Goal: Transaction & Acquisition: Purchase product/service

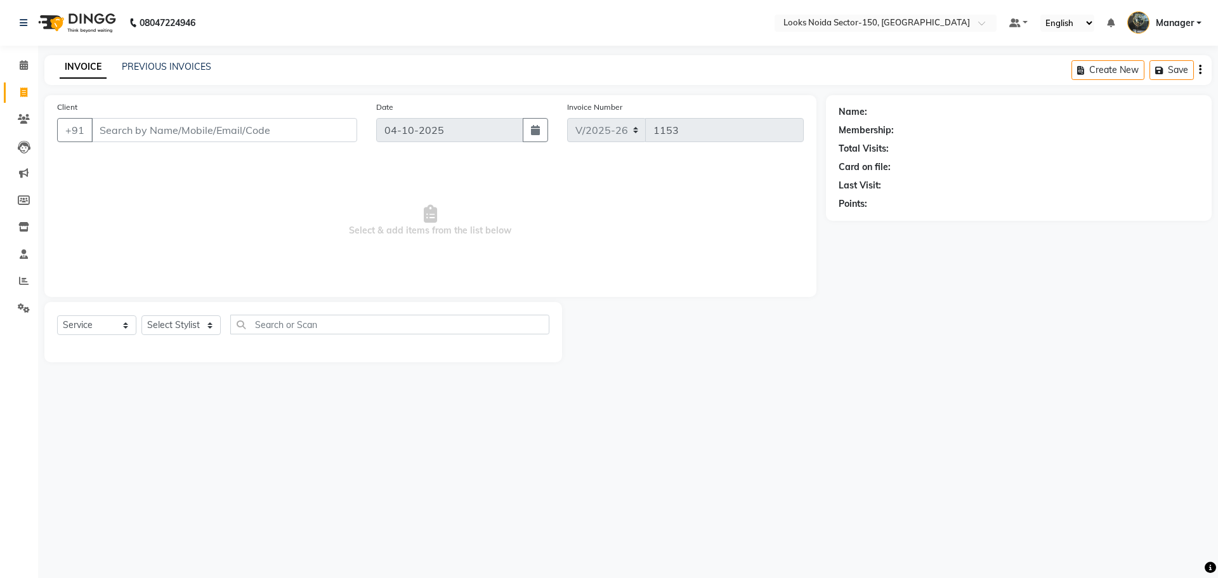
select select "8587"
select select "service"
type input "1153"
select select "8587"
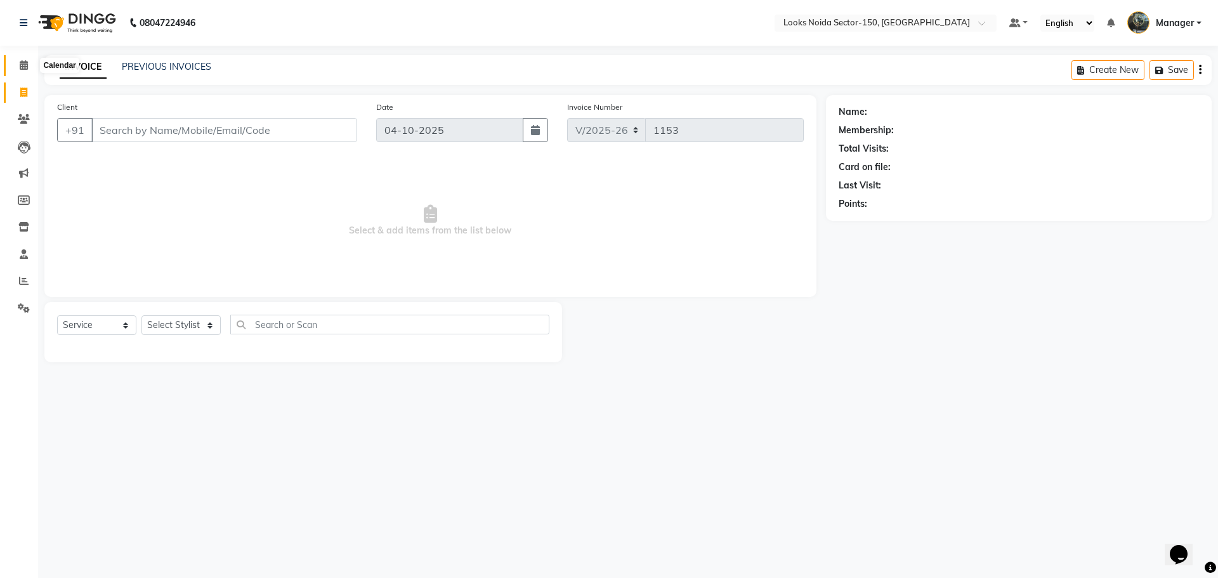
click at [22, 69] on icon at bounding box center [24, 65] width 8 height 10
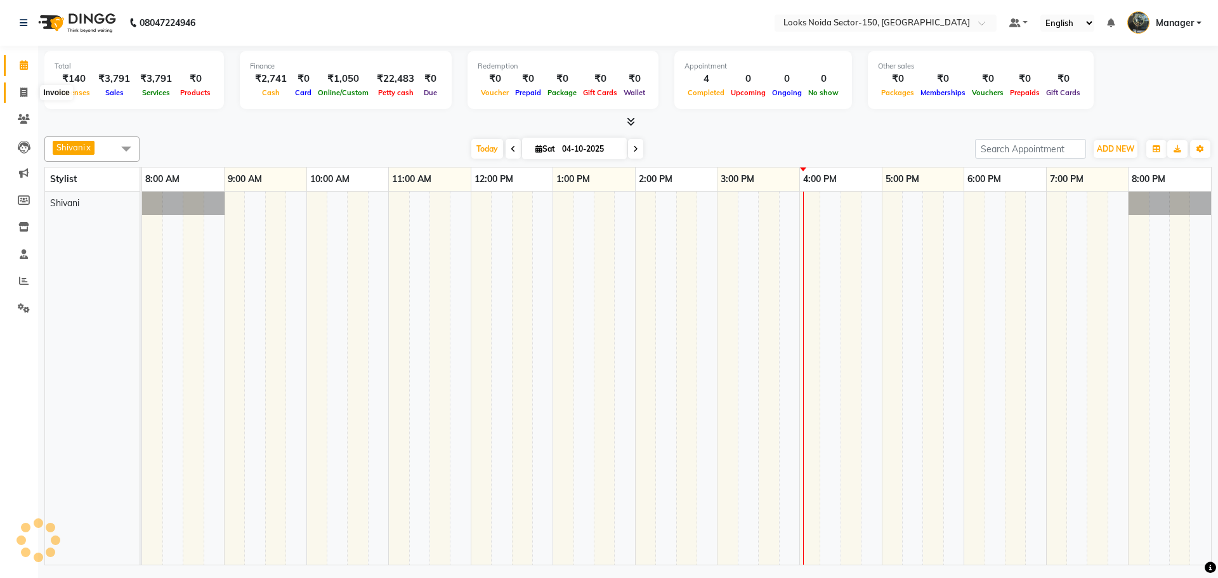
click at [23, 92] on icon at bounding box center [23, 93] width 7 height 10
select select "service"
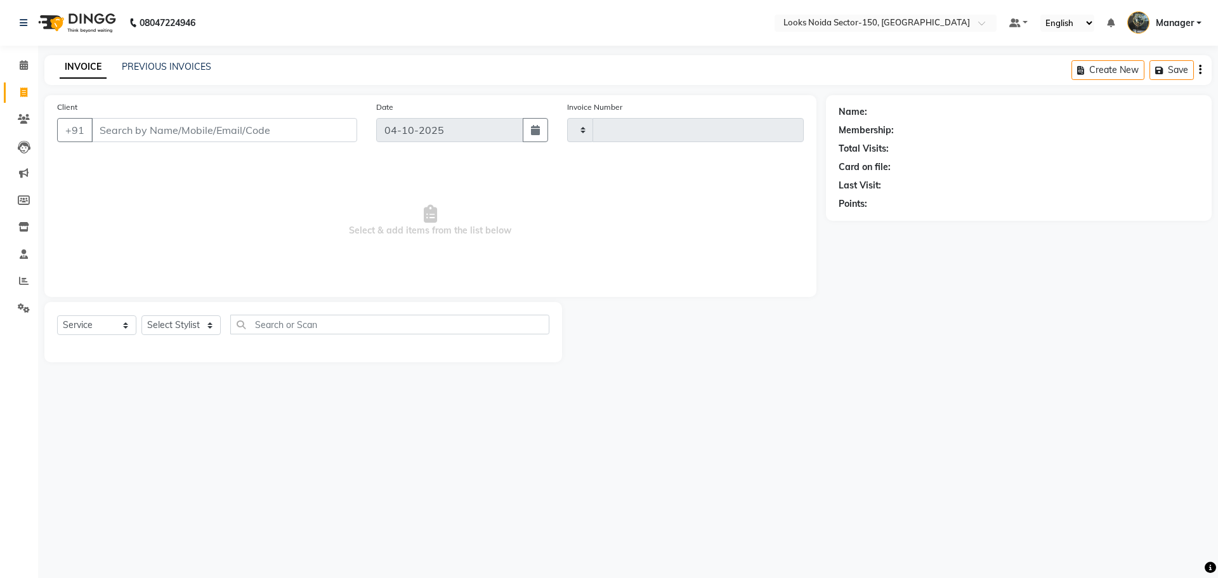
type input "1153"
select select "8587"
click at [239, 133] on input "Client" at bounding box center [224, 130] width 266 height 24
type input "9899824846"
click at [336, 135] on span "Add Client" at bounding box center [324, 130] width 50 height 13
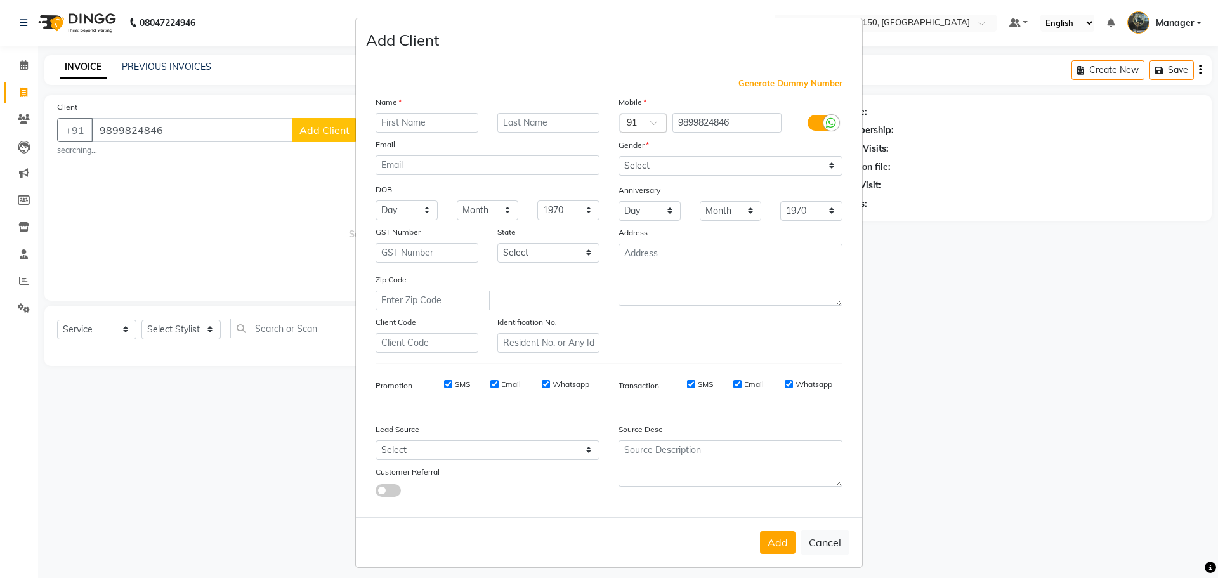
click at [408, 124] on input "text" at bounding box center [427, 123] width 103 height 20
click at [381, 122] on input "kHUSHI" at bounding box center [427, 123] width 103 height 20
type input "KHUSHI"
click at [555, 117] on input "text" at bounding box center [548, 123] width 103 height 20
click at [662, 162] on select "Select Male Female Other Prefer Not To Say" at bounding box center [731, 166] width 224 height 20
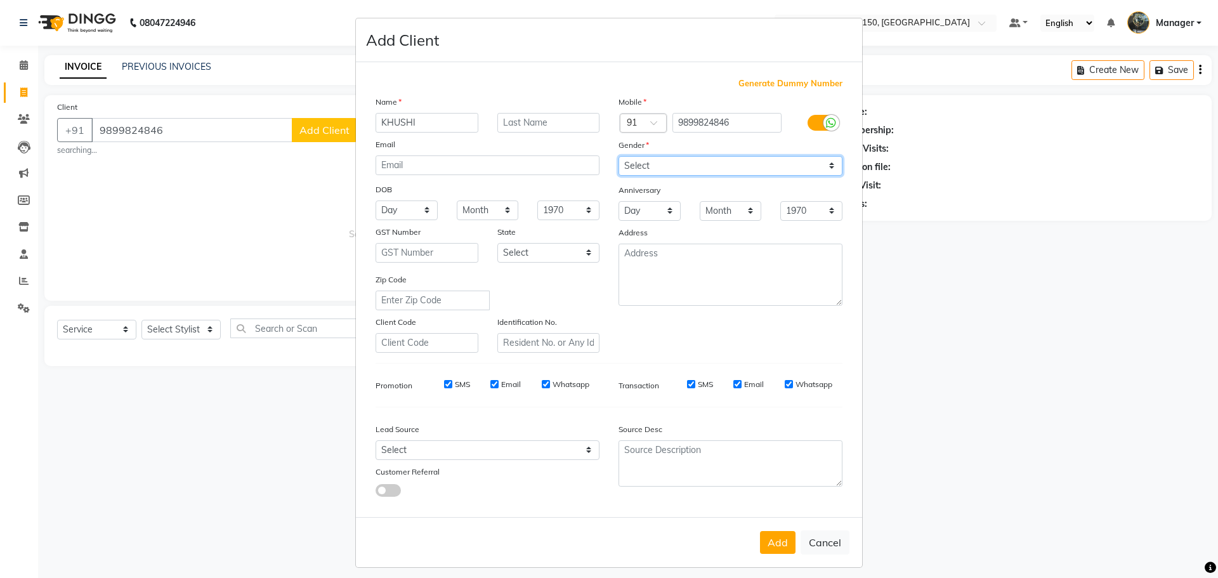
select select "female"
click at [619, 156] on select "Select Male Female Other Prefer Not To Say" at bounding box center [731, 166] width 224 height 20
click at [553, 121] on input "text" at bounding box center [548, 123] width 103 height 20
type input "s"
type input "S"
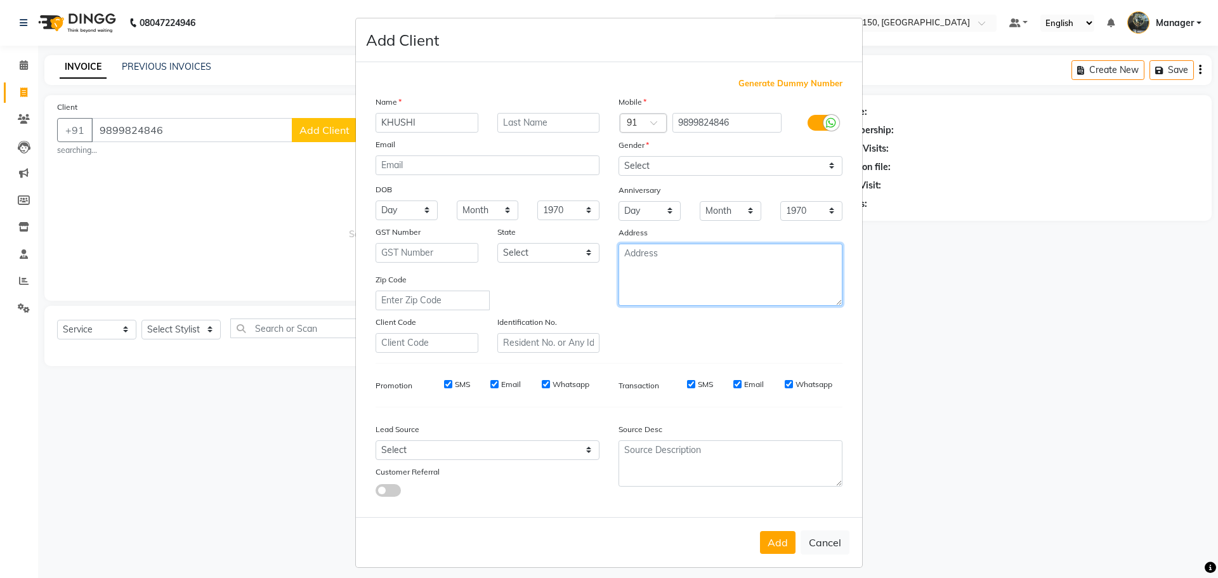
click at [636, 247] on textarea at bounding box center [731, 275] width 224 height 62
type textarea "149"
click at [773, 541] on button "Add" at bounding box center [778, 542] width 36 height 23
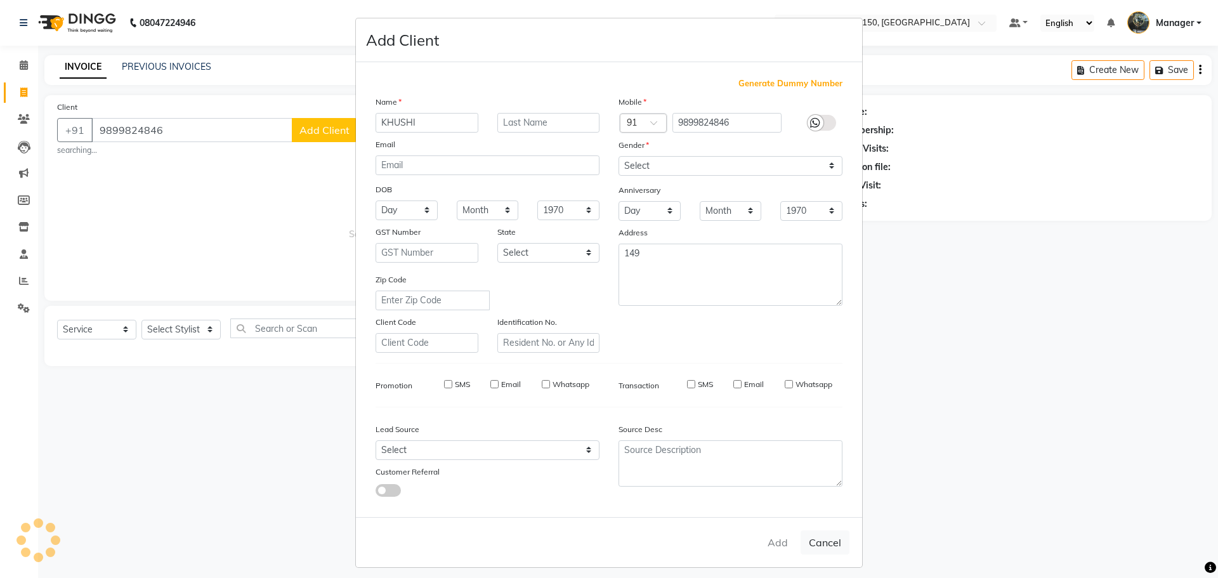
select select
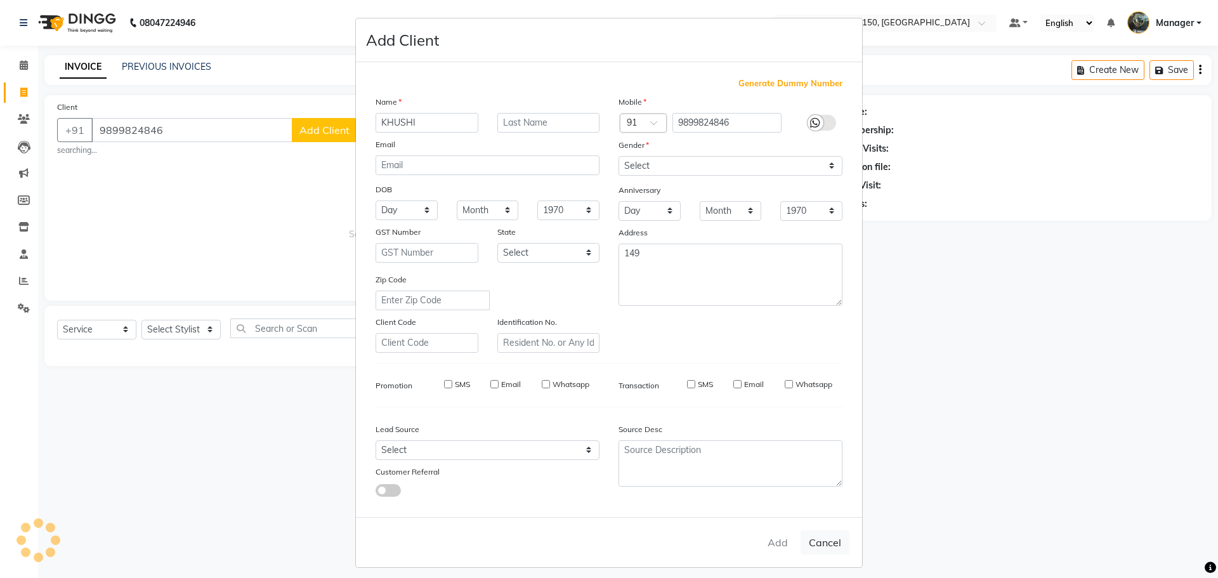
select select
checkbox input "false"
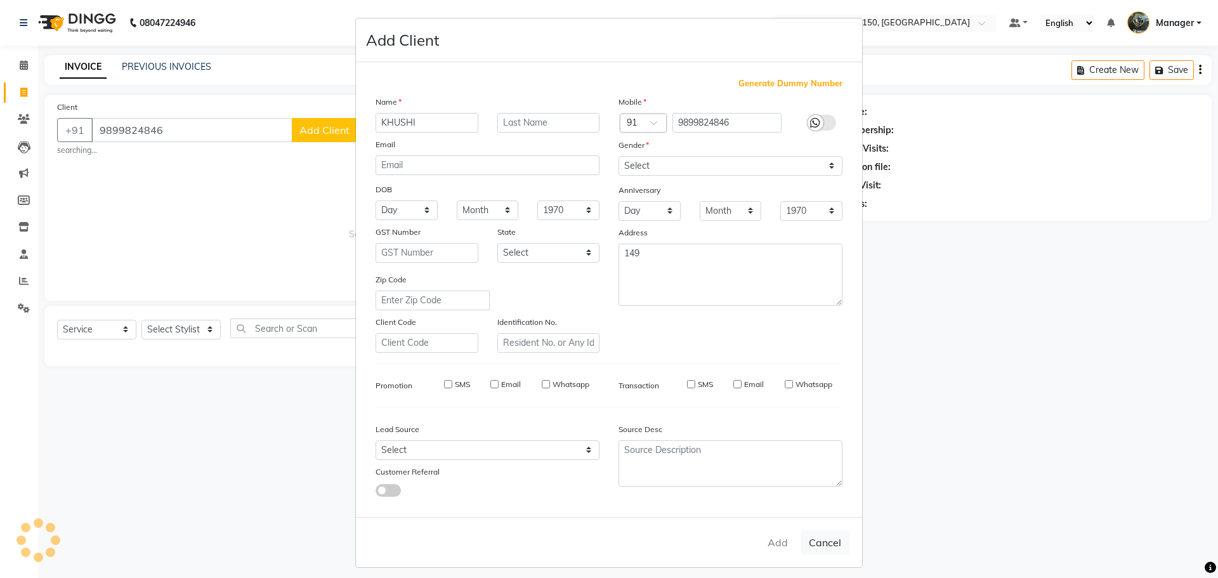
checkbox input "false"
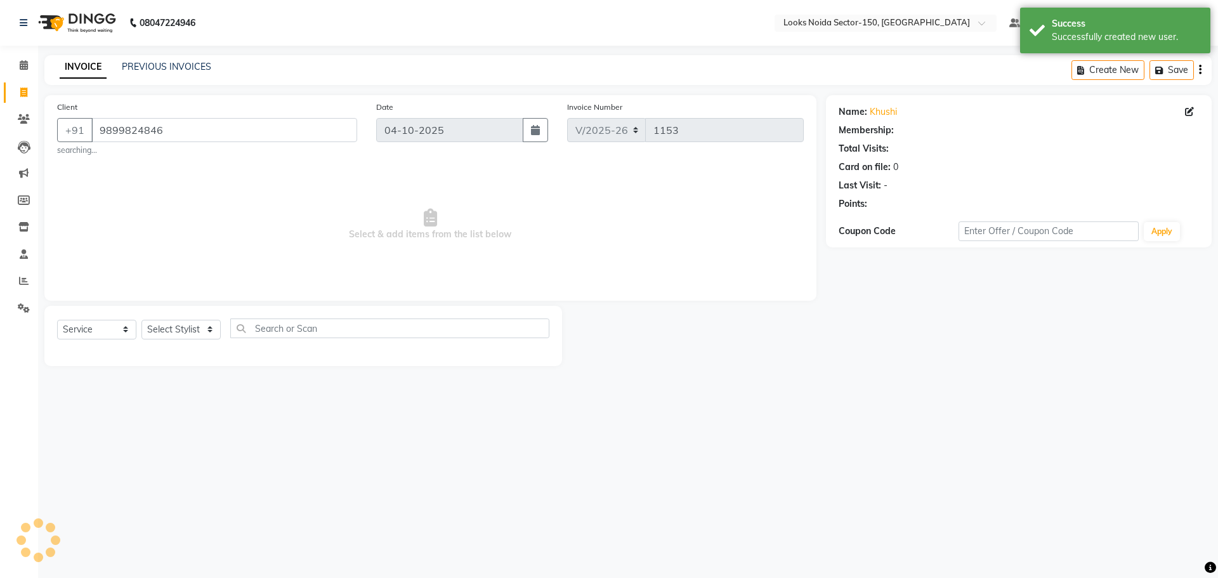
select select "1: Object"
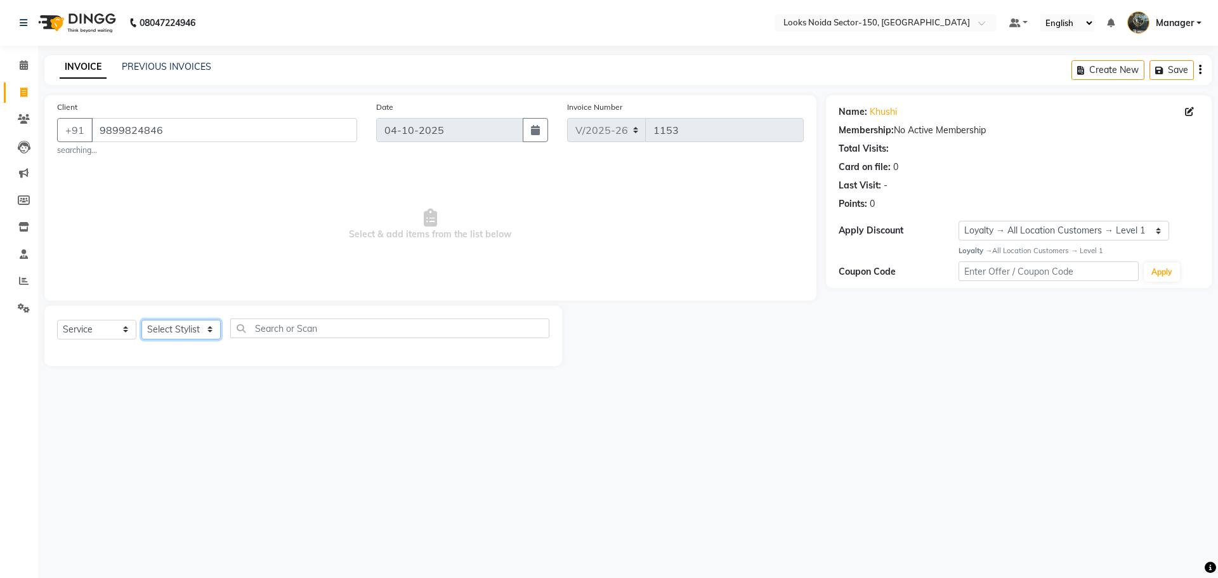
click at [185, 329] on select "Select Stylist Amir_BRB Ankita_Pdct Arshad Counter_Sales Deepa Faizan_pdct Farm…" at bounding box center [180, 330] width 79 height 20
select select "85541"
click at [141, 320] on select "Select Stylist Amir_BRB Ankita_Pdct Arshad Counter_Sales Deepa Faizan_pdct Farm…" at bounding box center [180, 330] width 79 height 20
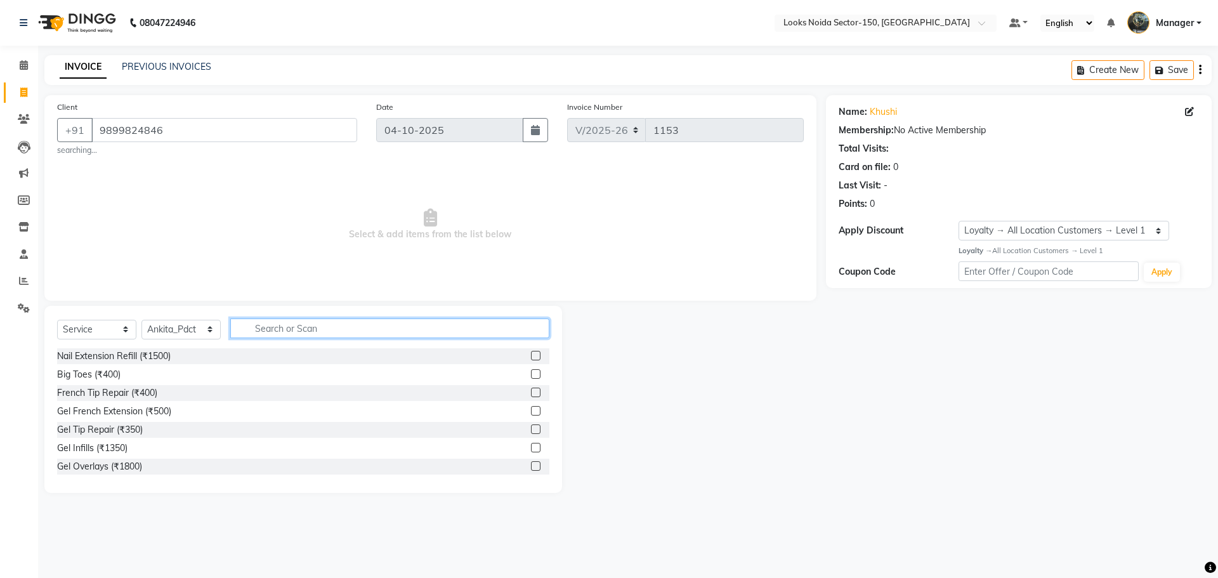
click at [340, 332] on input "text" at bounding box center [389, 329] width 319 height 20
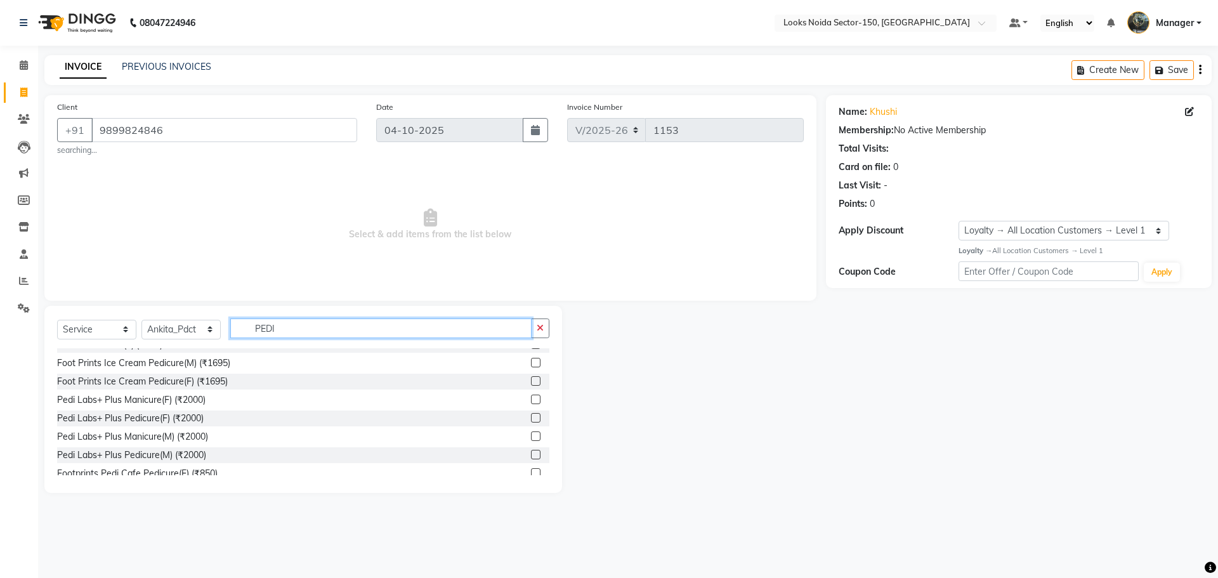
scroll to position [186, 0]
type input "PEDI"
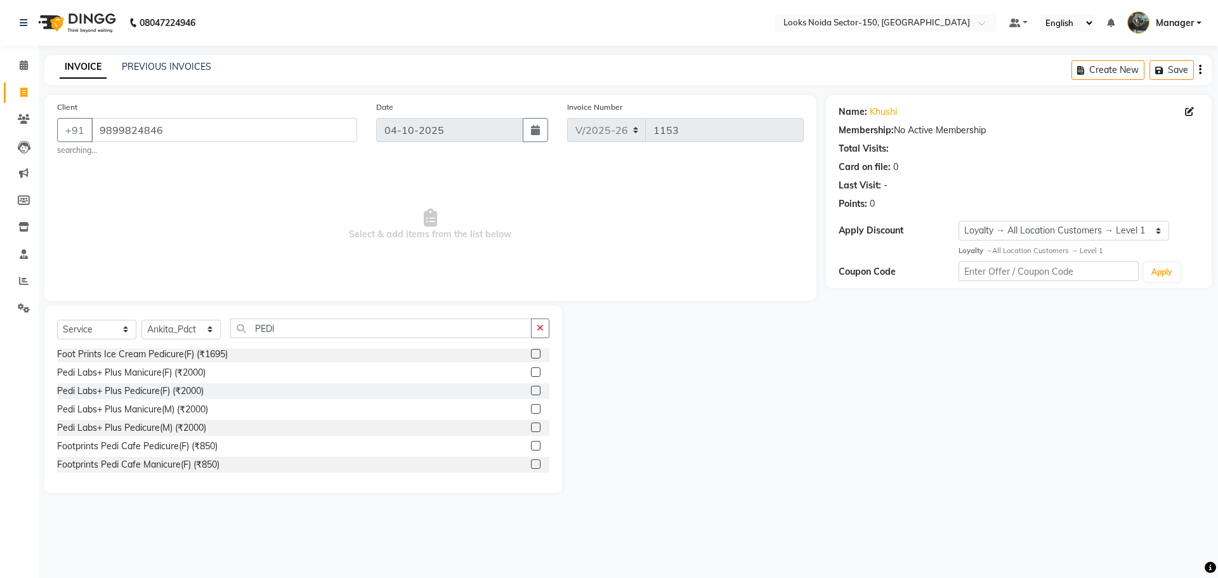
click at [531, 445] on label at bounding box center [536, 446] width 10 height 10
click at [531, 445] on input "checkbox" at bounding box center [535, 446] width 8 height 8
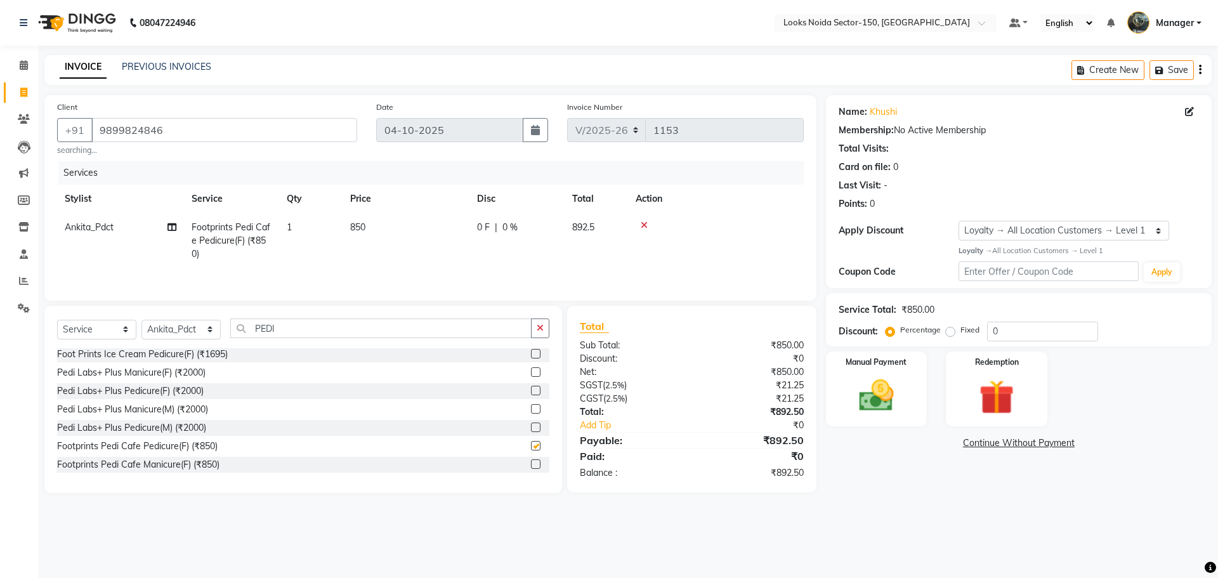
checkbox input "false"
click at [546, 328] on button "button" at bounding box center [540, 329] width 18 height 20
click at [207, 322] on select "Select Stylist Amir_BRB Ankita_Pdct Arshad Counter_Sales Deepa Faizan_pdct Farm…" at bounding box center [180, 330] width 79 height 20
select select "85912"
click at [141, 320] on select "Select Stylist Amir_BRB Ankita_Pdct Arshad Counter_Sales Deepa Faizan_pdct Farm…" at bounding box center [180, 330] width 79 height 20
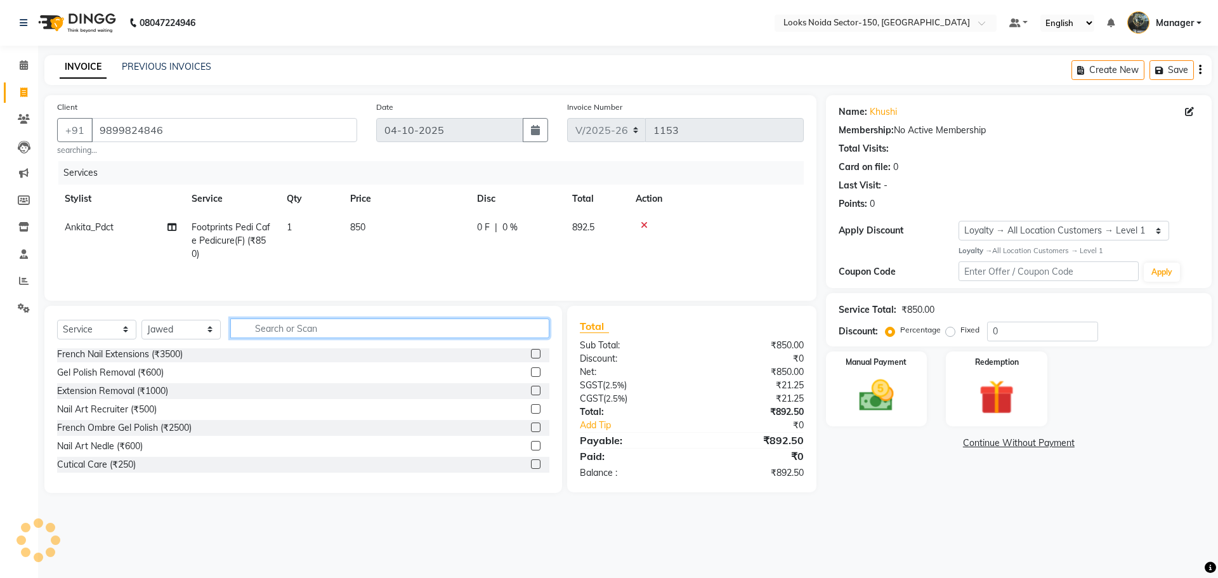
click at [280, 334] on input "text" at bounding box center [389, 329] width 319 height 20
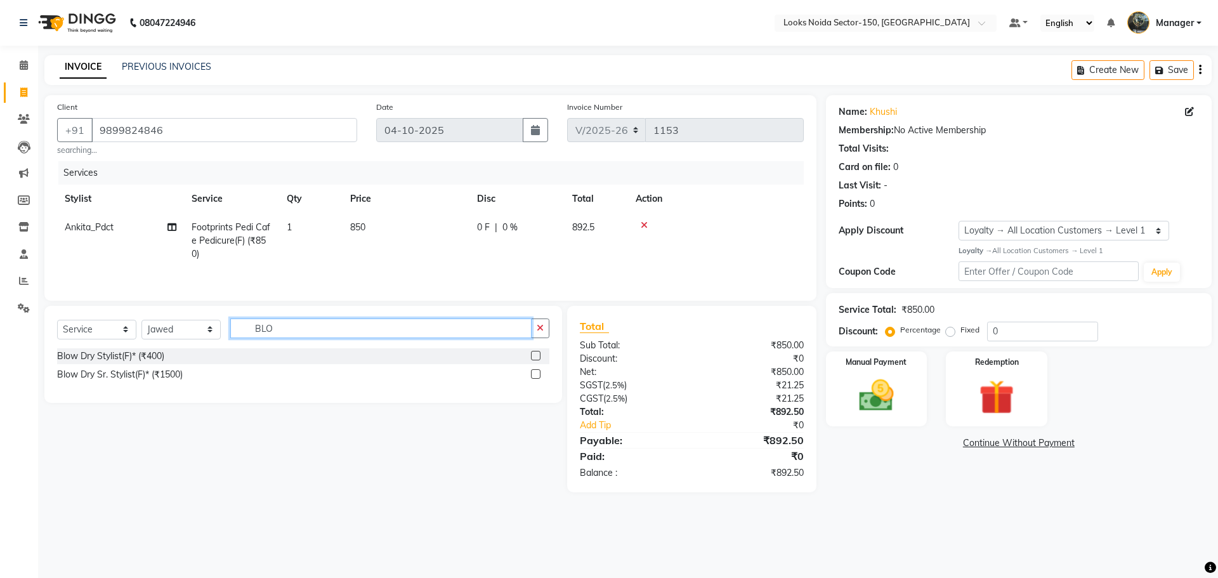
type input "BLO"
click at [536, 355] on label at bounding box center [536, 356] width 10 height 10
click at [536, 355] on input "checkbox" at bounding box center [535, 356] width 8 height 8
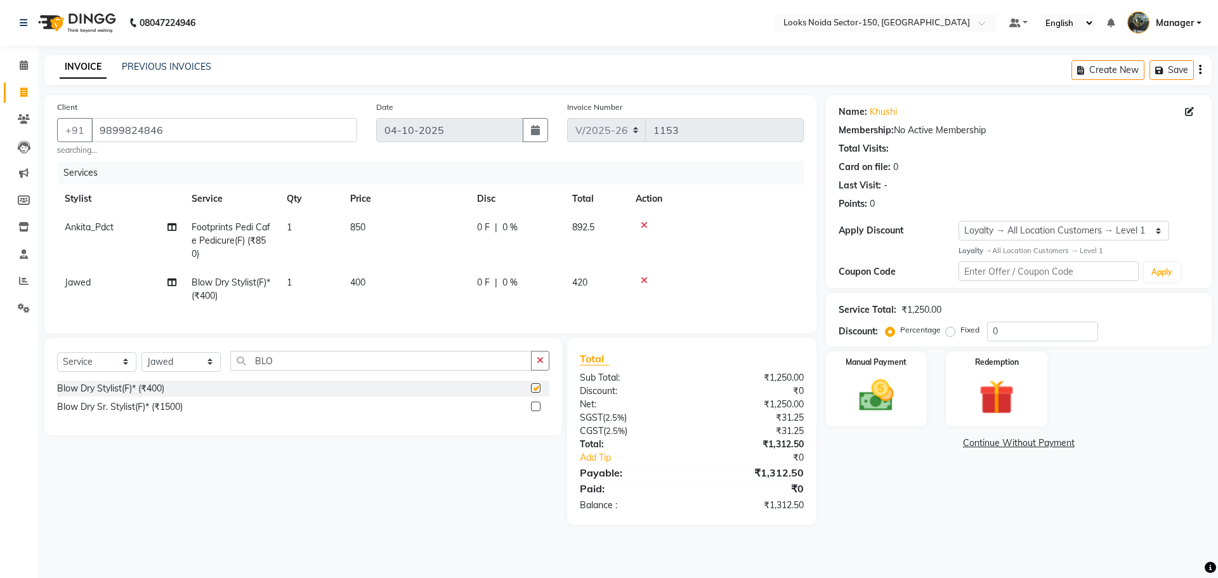
checkbox input "false"
click at [357, 280] on span "400" at bounding box center [357, 282] width 15 height 11
select select "85912"
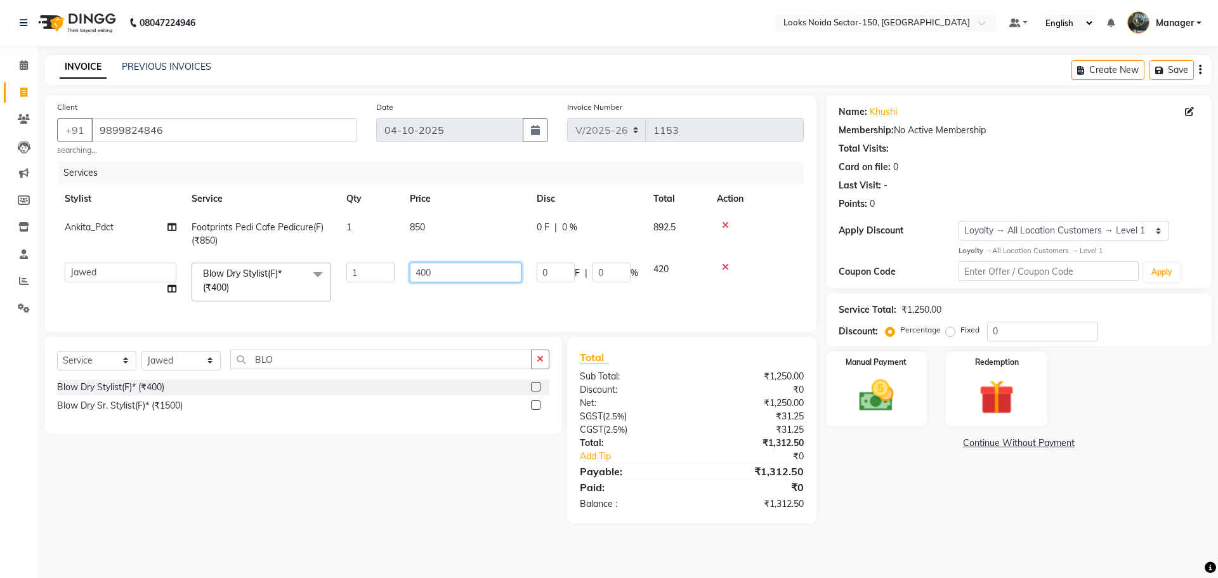
drag, startPoint x: 411, startPoint y: 272, endPoint x: 535, endPoint y: 270, distance: 123.7
click at [542, 273] on tr "Amir_BRB Ankita_Pdct Arshad Counter_Sales Deepa Faizan_pdct Farman_BRB Jawed Ka…" at bounding box center [430, 282] width 747 height 54
type input "5"
type input "650"
click at [482, 477] on div "Select Service Product Membership Package Voucher Prepaid Gift Card Select Styl…" at bounding box center [298, 430] width 527 height 187
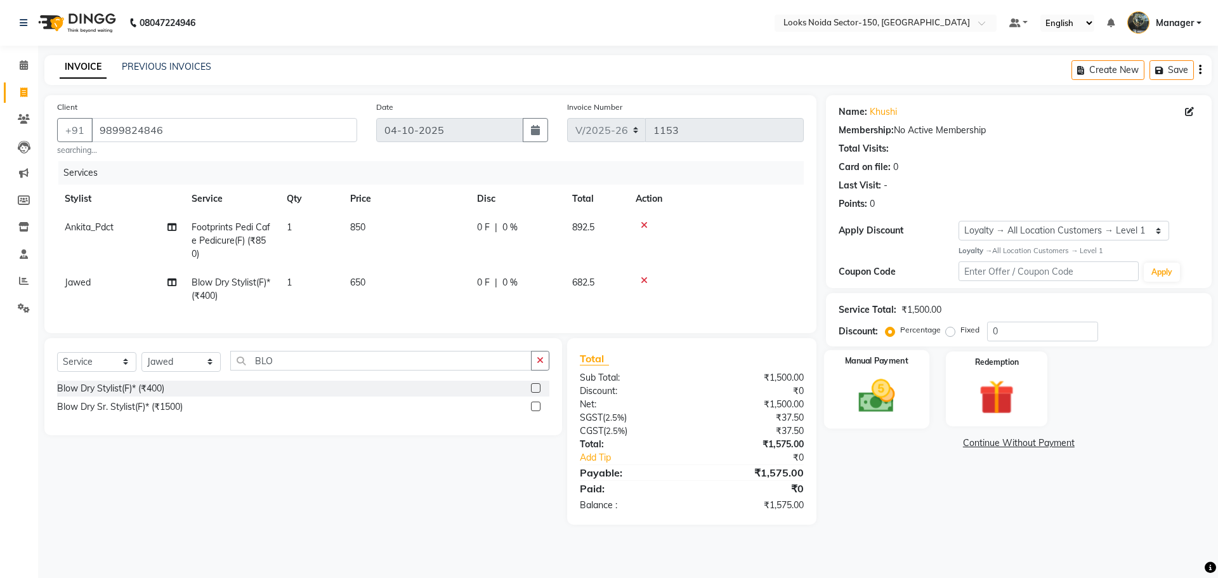
click at [896, 376] on img at bounding box center [876, 396] width 59 height 42
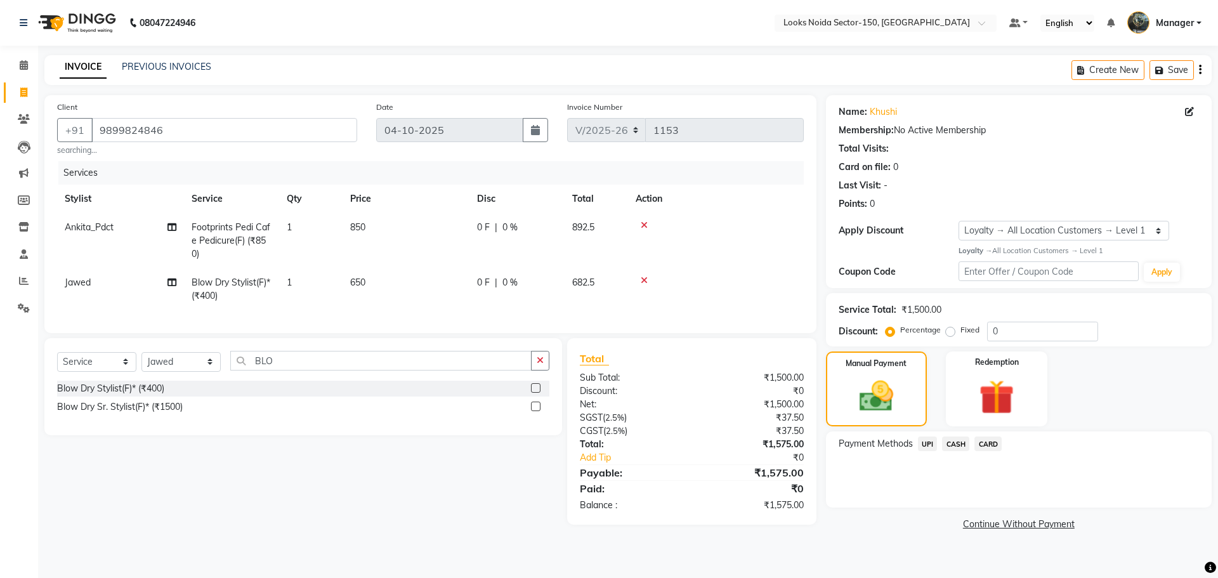
click at [930, 447] on span "UPI" at bounding box center [928, 444] width 20 height 15
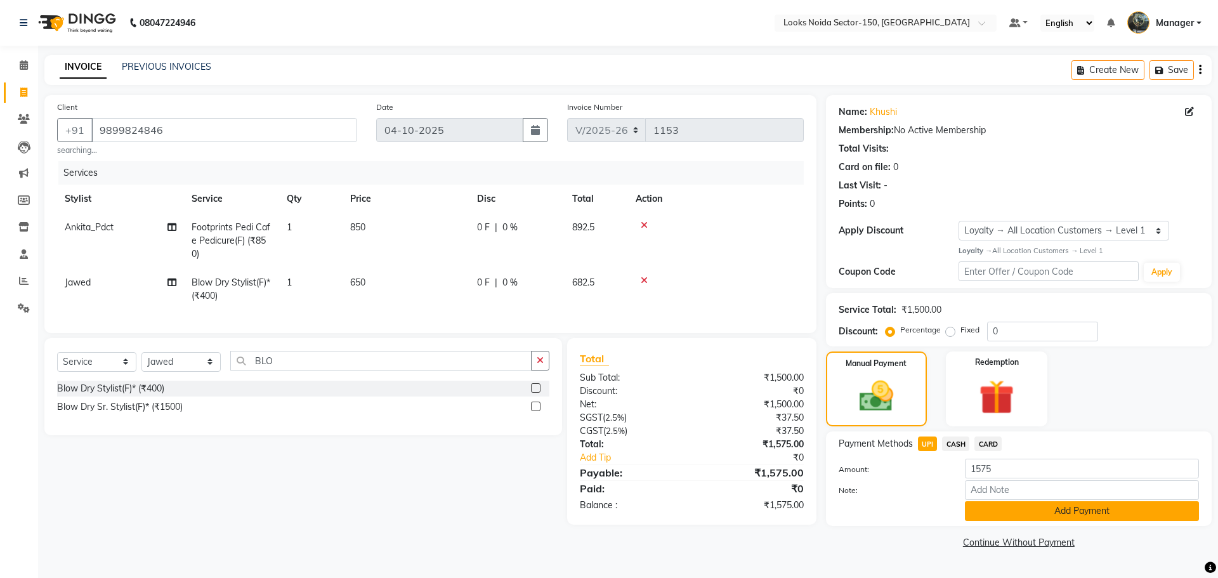
click at [973, 509] on button "Add Payment" at bounding box center [1082, 511] width 234 height 20
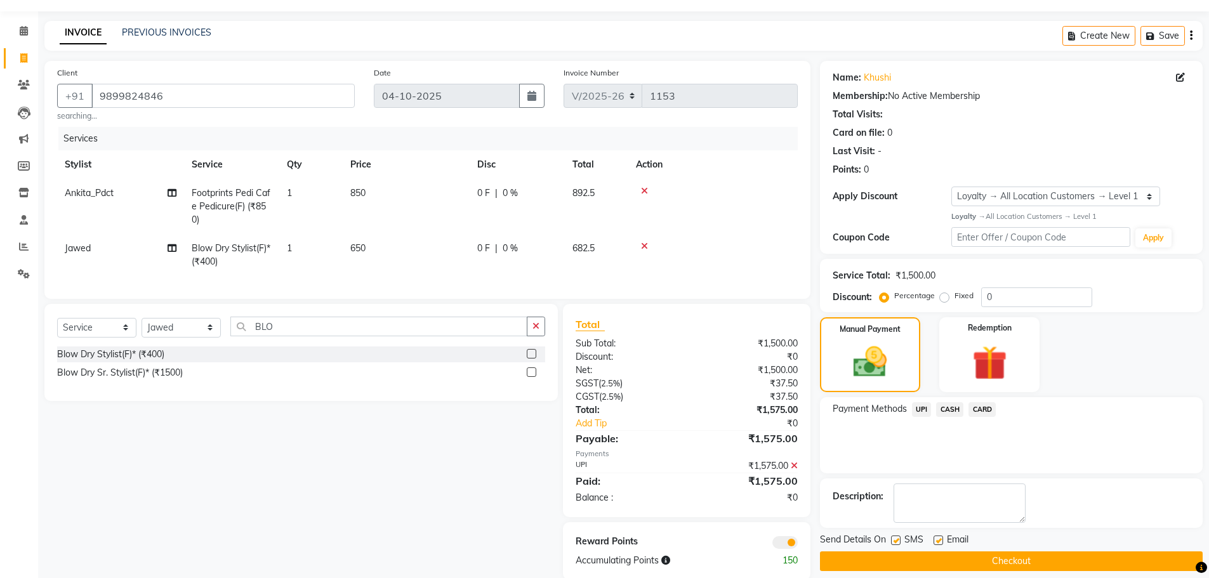
scroll to position [65, 0]
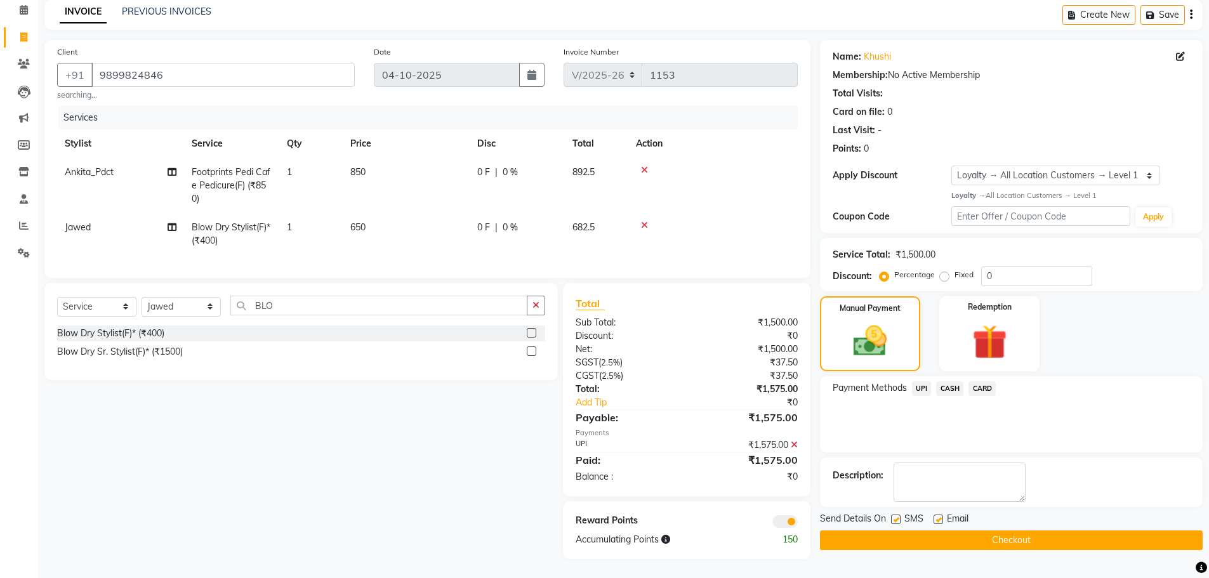
click at [854, 530] on button "Checkout" at bounding box center [1011, 540] width 383 height 20
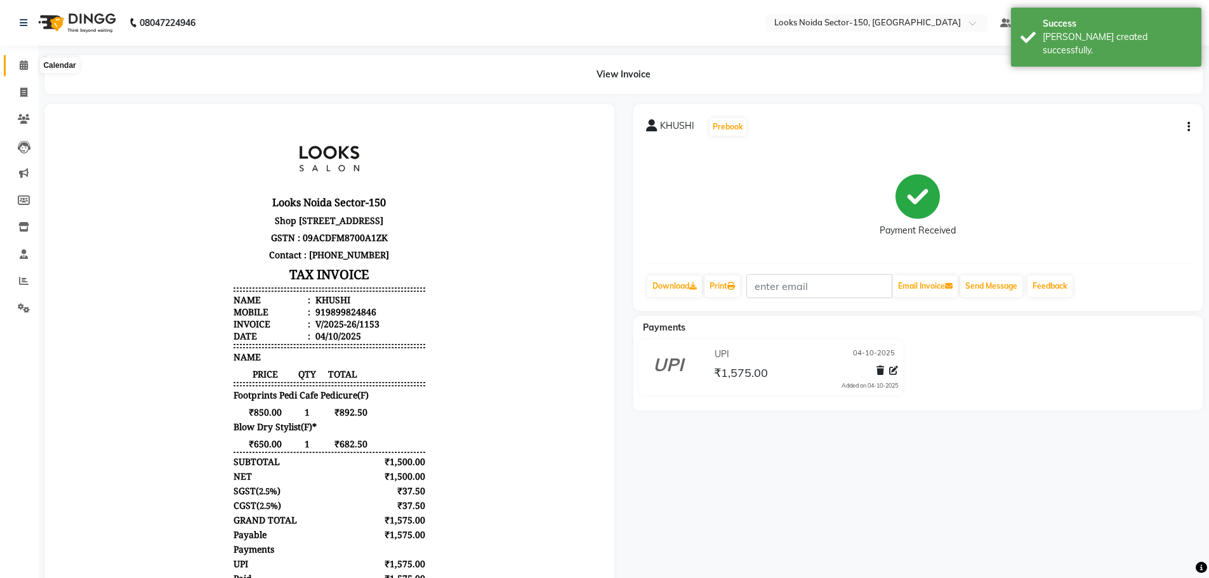
click at [29, 67] on span at bounding box center [24, 65] width 22 height 15
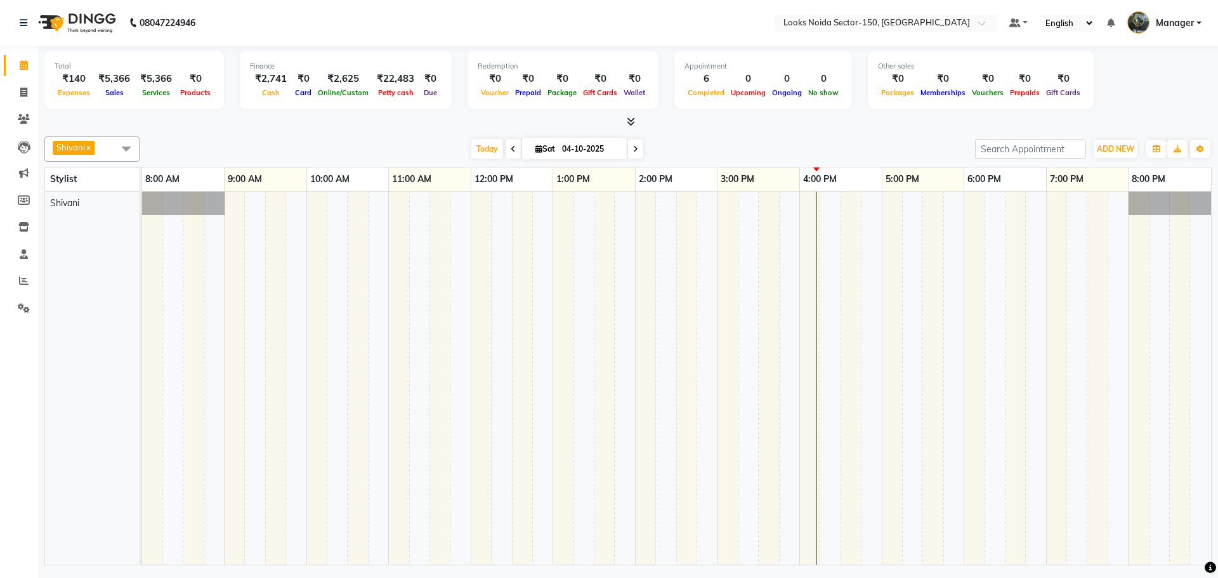
drag, startPoint x: 0, startPoint y: 355, endPoint x: 261, endPoint y: 270, distance: 274.7
click at [261, 270] on td at bounding box center [255, 378] width 20 height 373
drag, startPoint x: 19, startPoint y: 94, endPoint x: 22, endPoint y: 100, distance: 6.5
click at [19, 94] on span at bounding box center [24, 93] width 22 height 15
select select "service"
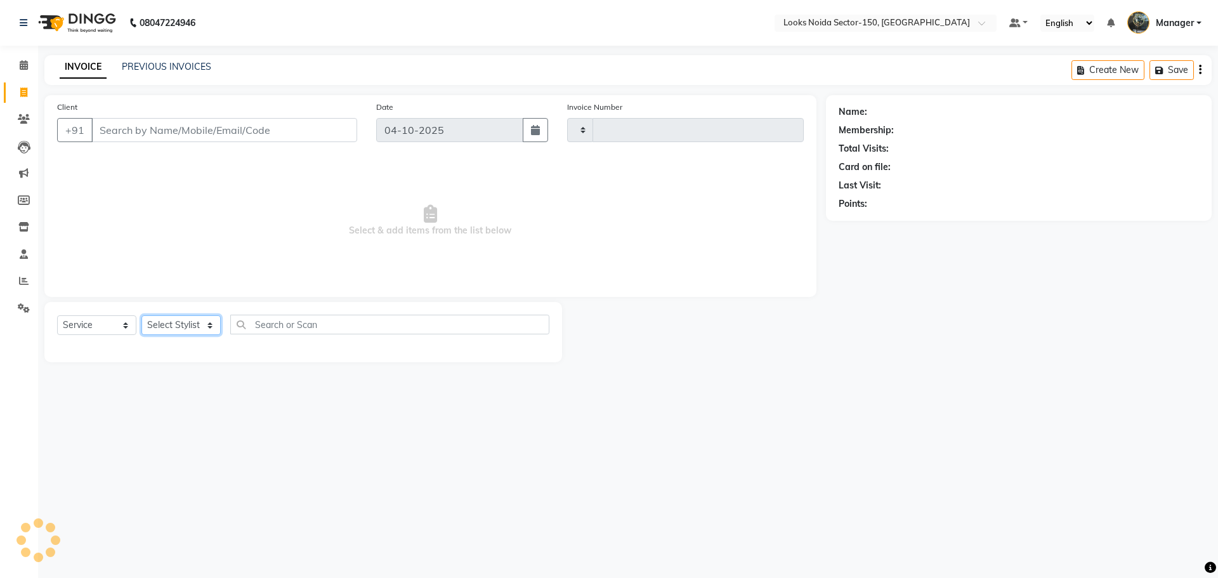
click at [198, 325] on select "Select Stylist" at bounding box center [180, 325] width 79 height 20
type input "1154"
select select "8587"
click at [141, 315] on select "Select Stylist Amir_BRB Ankita_Pdct Arshad Counter_Sales Deepa Faizan_pdct Farm…" at bounding box center [180, 325] width 79 height 20
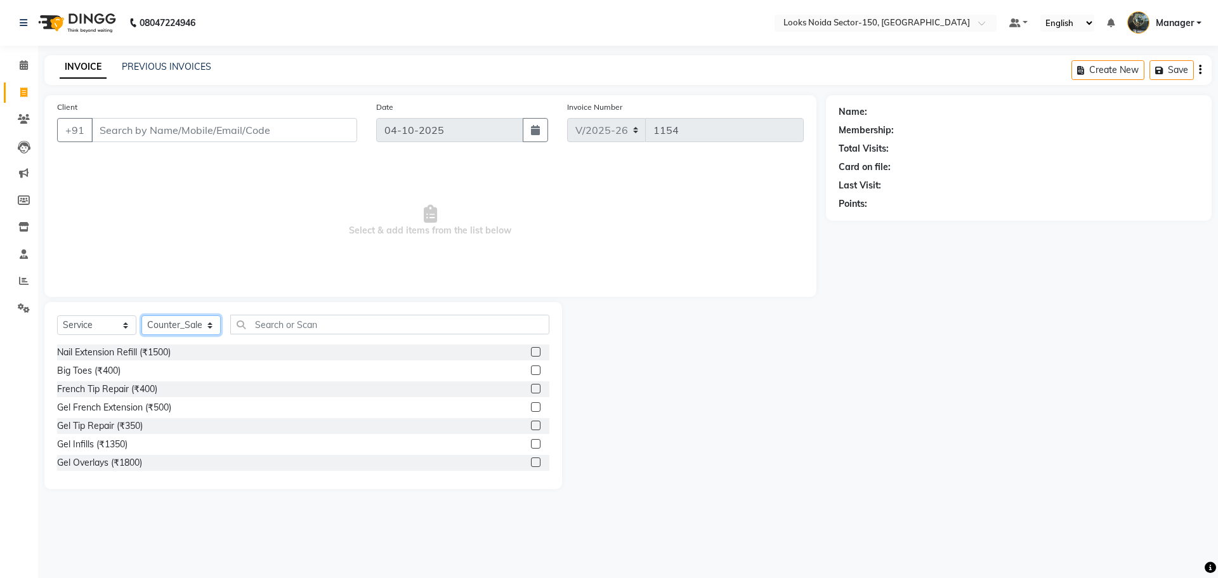
click at [213, 324] on select "Select Stylist Amir_BRB Ankita_Pdct Arshad Counter_Sales Deepa Faizan_pdct Farm…" at bounding box center [180, 325] width 79 height 20
select select "86870"
click at [141, 315] on select "Select Stylist Amir_BRB Ankita_Pdct Arshad Counter_Sales Deepa Faizan_pdct Farm…" at bounding box center [180, 325] width 79 height 20
click at [312, 322] on input "text" at bounding box center [389, 325] width 319 height 20
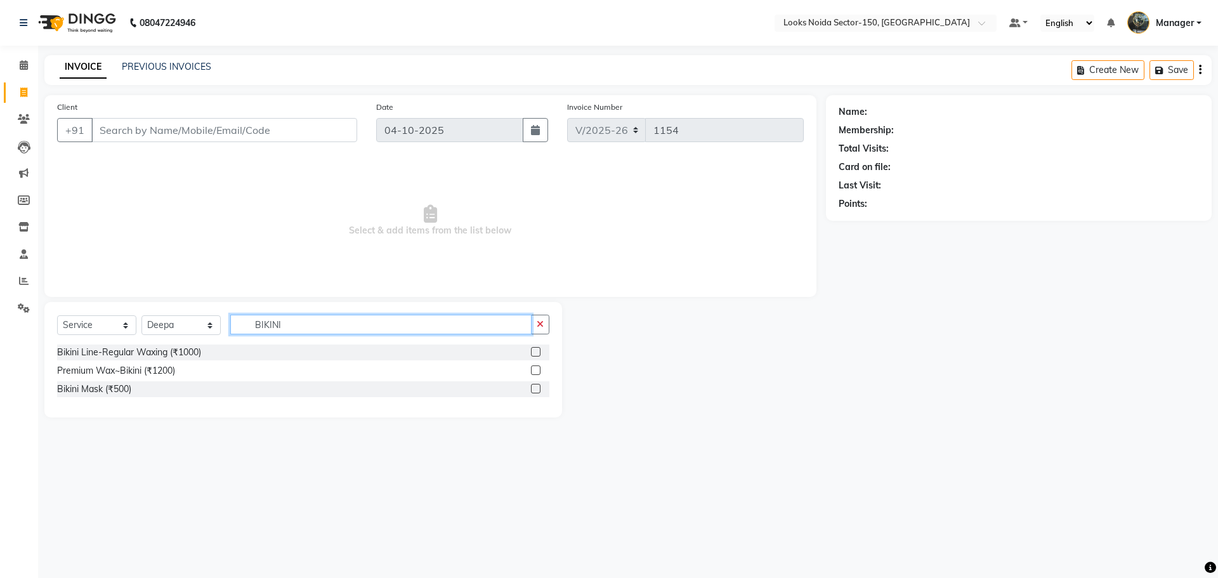
type input "BIKINI"
click at [538, 372] on label at bounding box center [536, 370] width 10 height 10
click at [538, 372] on input "checkbox" at bounding box center [535, 371] width 8 height 8
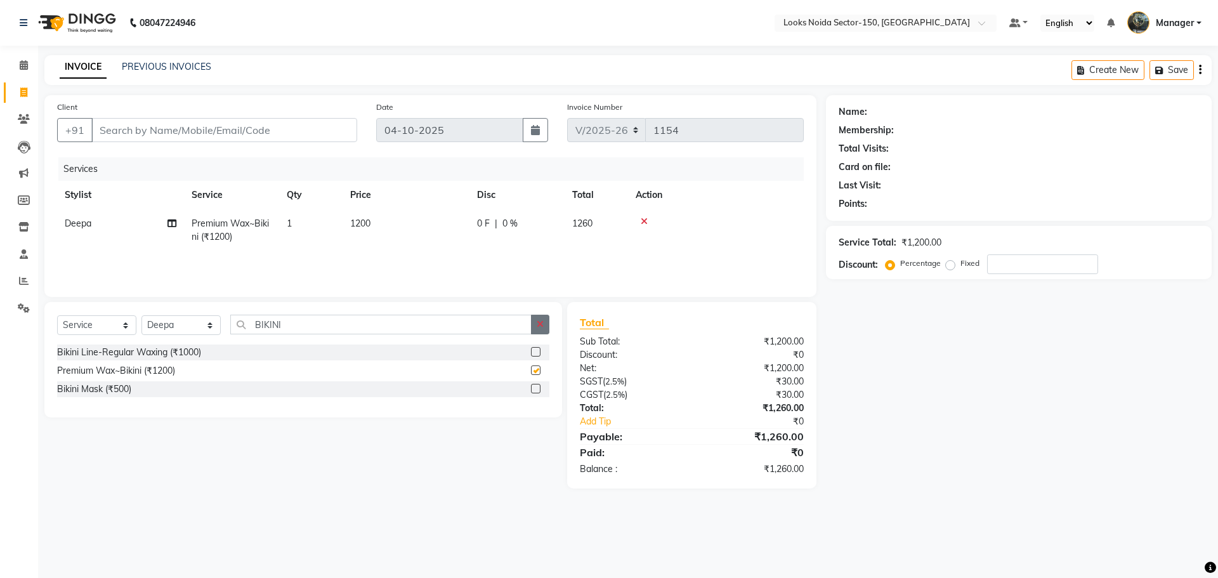
checkbox input "false"
click at [364, 224] on span "1200" at bounding box center [360, 223] width 20 height 11
select select "86870"
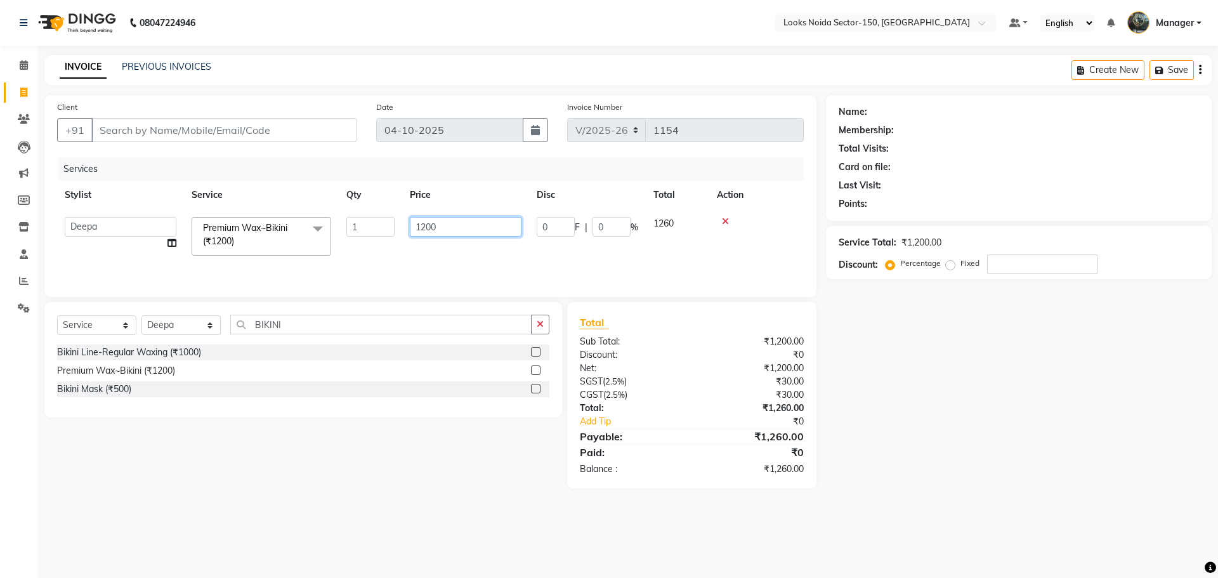
drag, startPoint x: 415, startPoint y: 227, endPoint x: 520, endPoint y: 228, distance: 104.7
click at [520, 228] on input "1200" at bounding box center [466, 227] width 112 height 20
type input "2000"
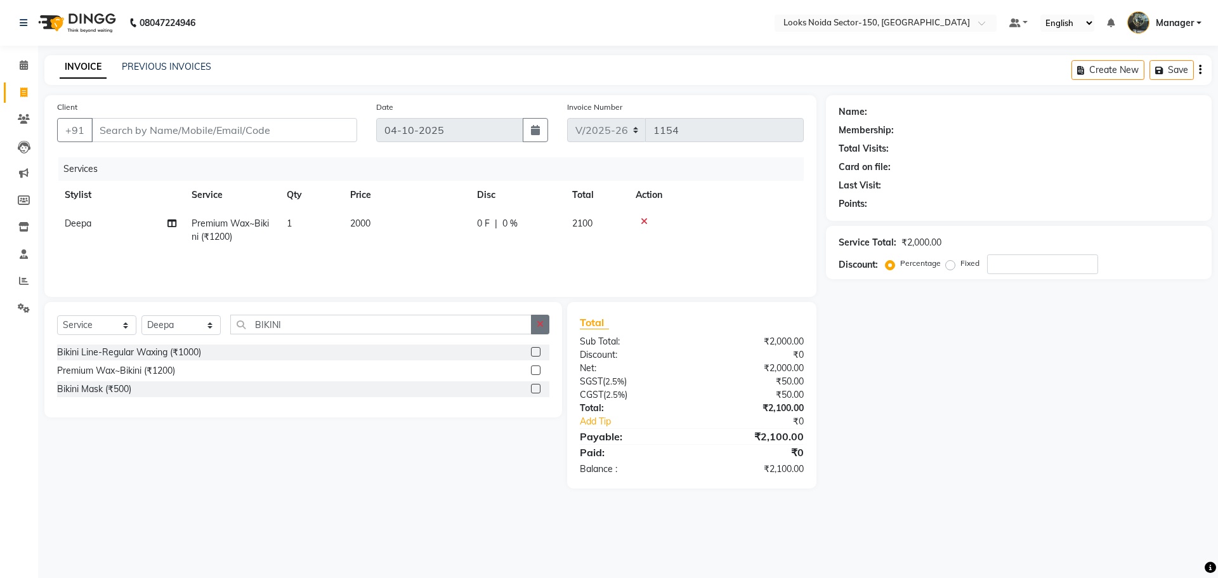
click at [540, 323] on icon "button" at bounding box center [540, 324] width 7 height 9
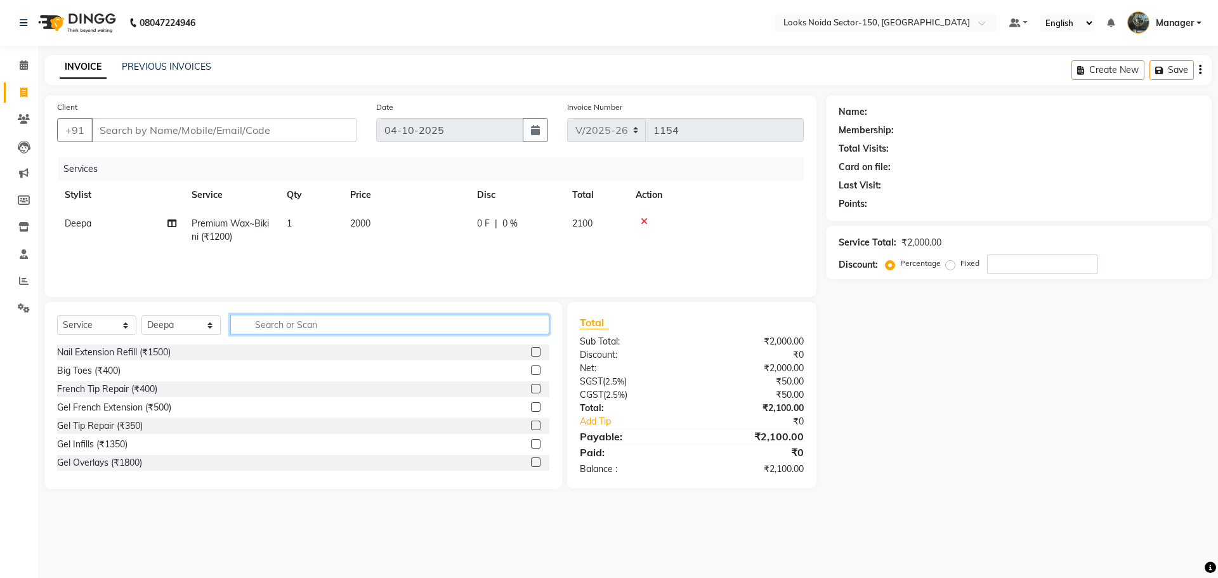
click at [492, 321] on input "text" at bounding box center [389, 325] width 319 height 20
type input "EYEBR"
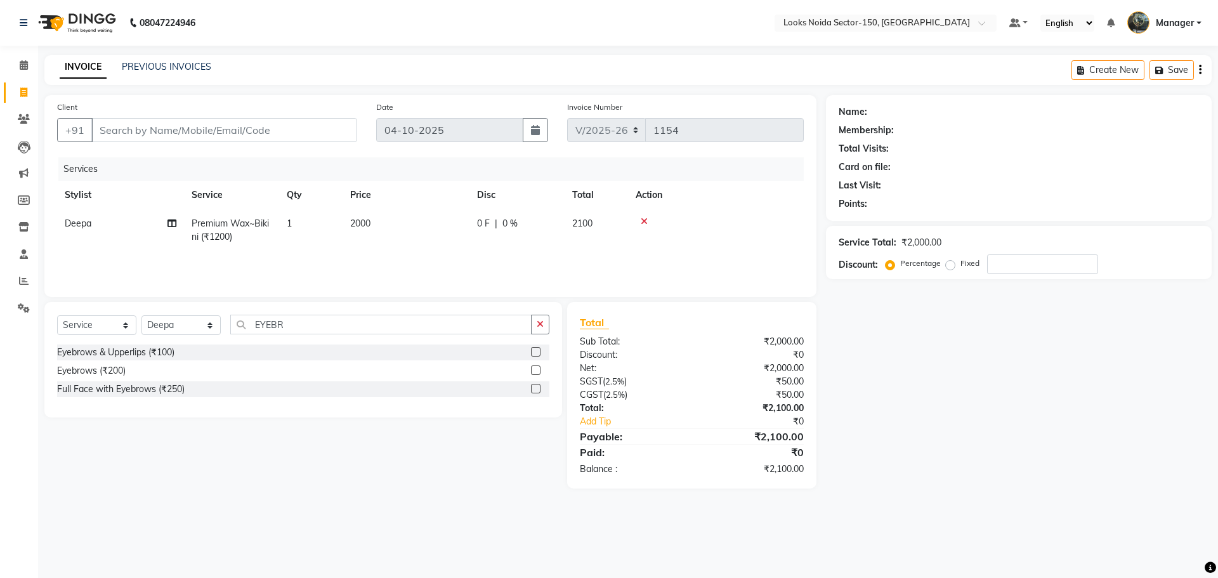
click at [536, 373] on label at bounding box center [536, 370] width 10 height 10
click at [536, 373] on input "checkbox" at bounding box center [535, 371] width 8 height 8
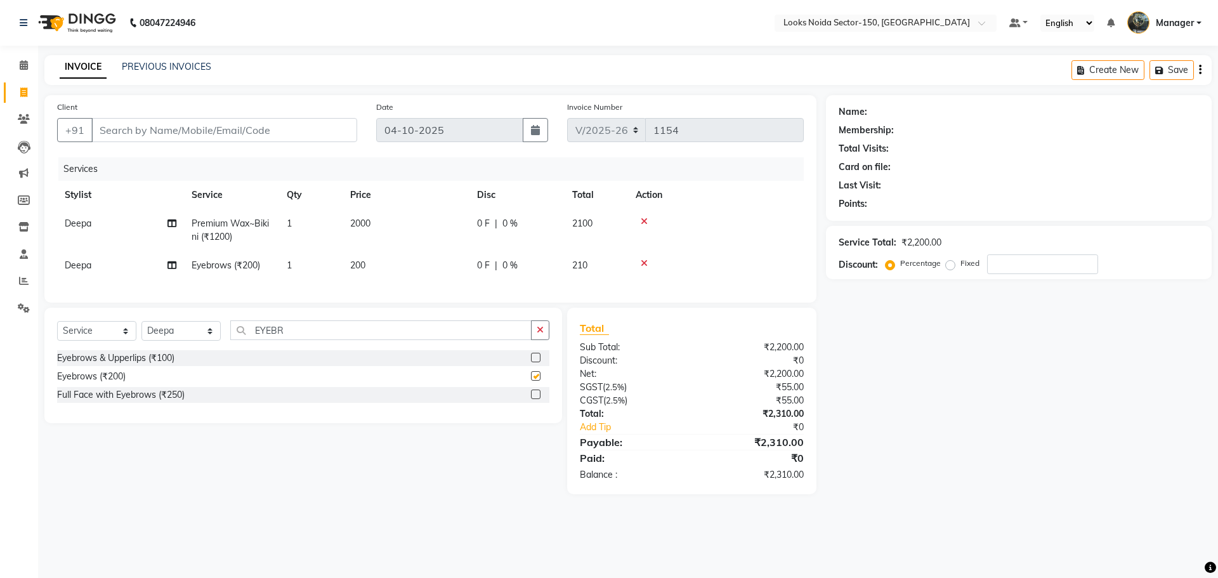
checkbox input "false"
click at [541, 334] on icon "button" at bounding box center [540, 329] width 7 height 9
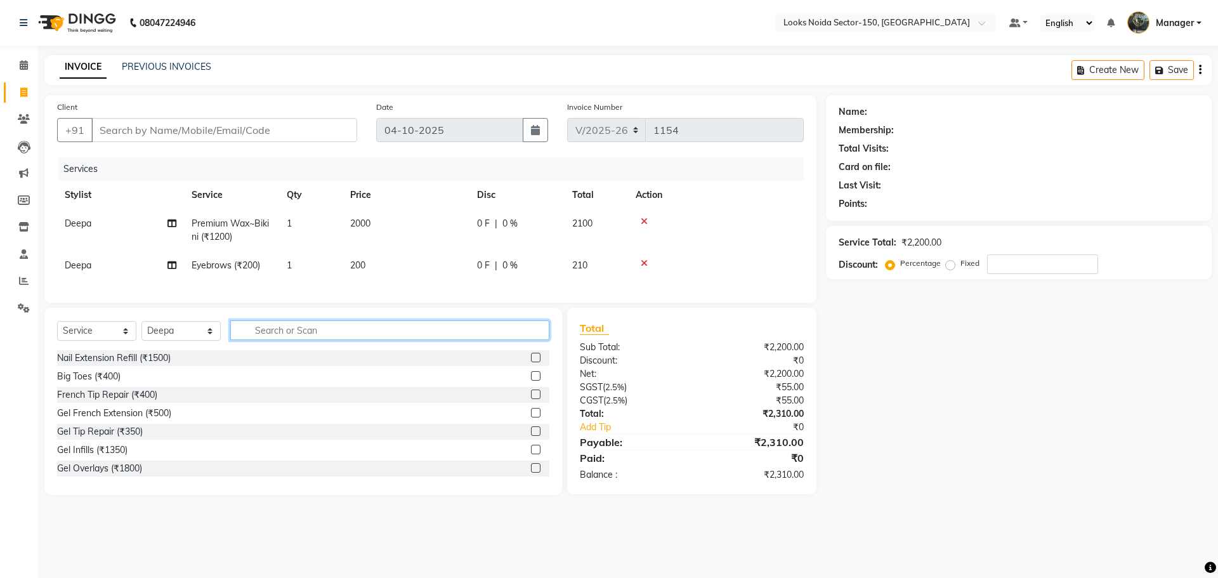
click at [495, 340] on input "text" at bounding box center [389, 330] width 319 height 20
type input "UPPER"
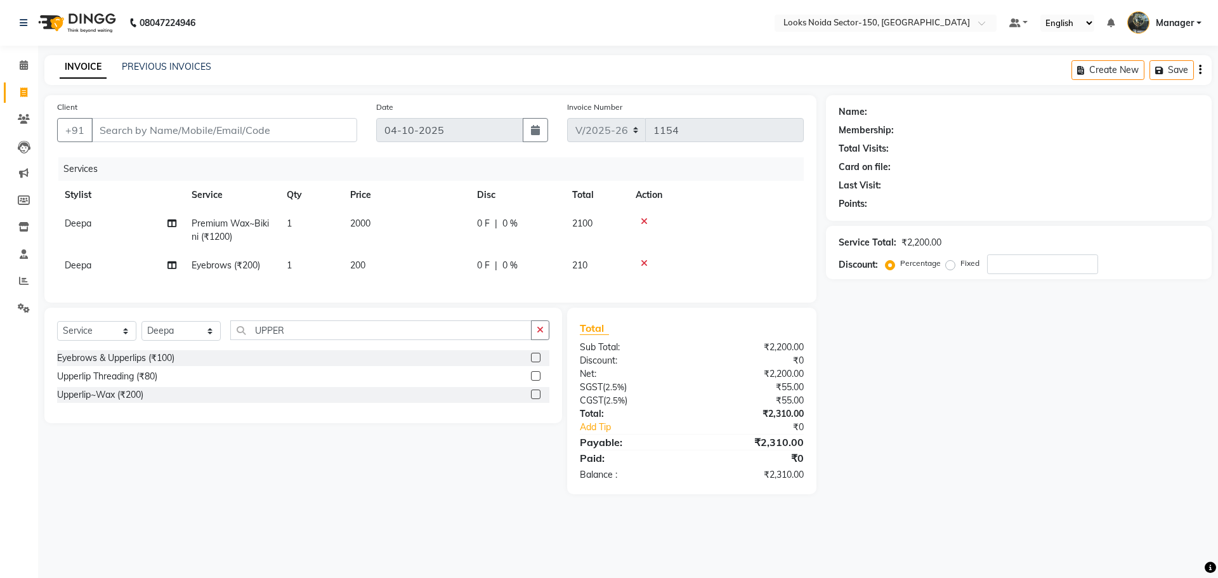
click at [535, 399] on label at bounding box center [536, 395] width 10 height 10
click at [535, 399] on input "checkbox" at bounding box center [535, 395] width 8 height 8
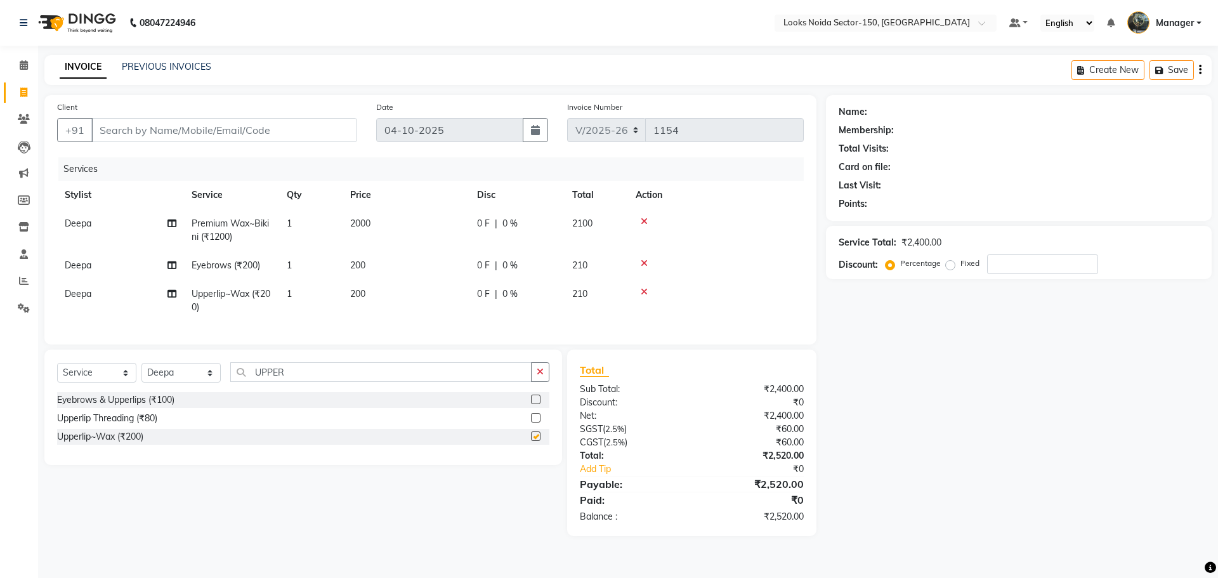
checkbox input "false"
click at [392, 382] on input "UPPER" at bounding box center [380, 372] width 301 height 20
click at [541, 376] on icon "button" at bounding box center [540, 371] width 7 height 9
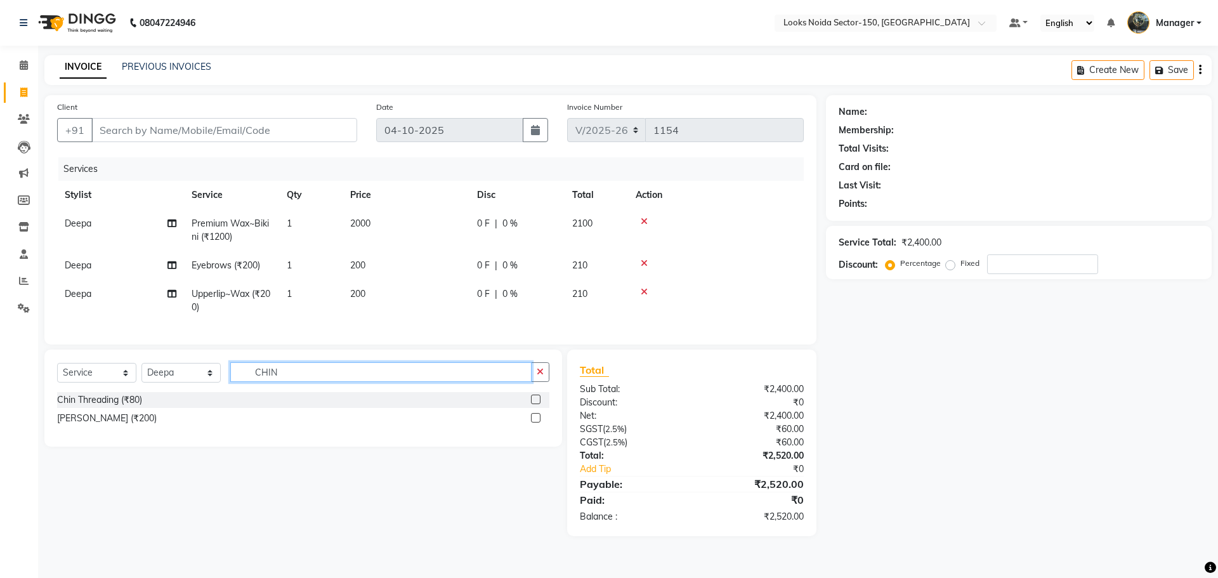
type input "CHIN"
click at [541, 423] on label at bounding box center [536, 418] width 10 height 10
click at [539, 423] on input "checkbox" at bounding box center [535, 418] width 8 height 8
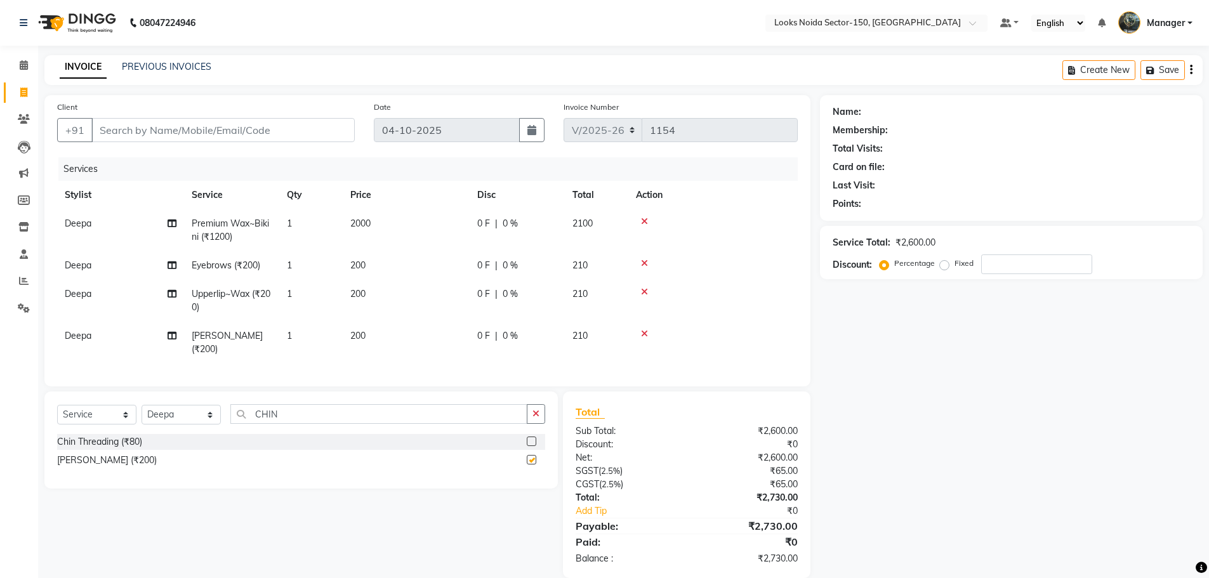
checkbox input "false"
click at [540, 424] on button "button" at bounding box center [536, 414] width 18 height 20
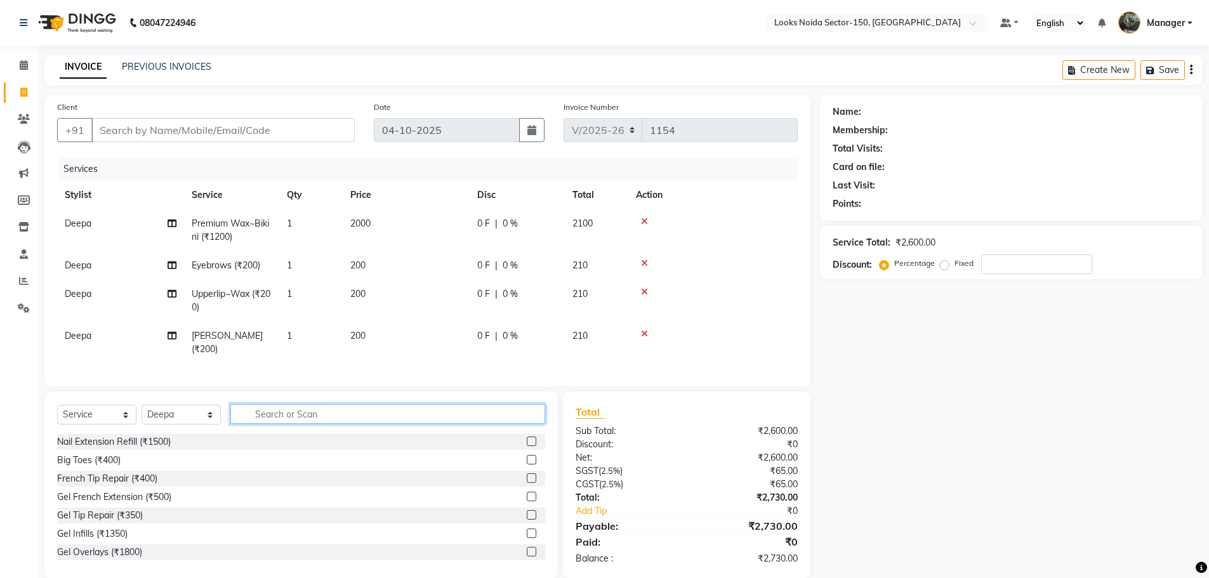
click at [473, 424] on input "text" at bounding box center [387, 414] width 315 height 20
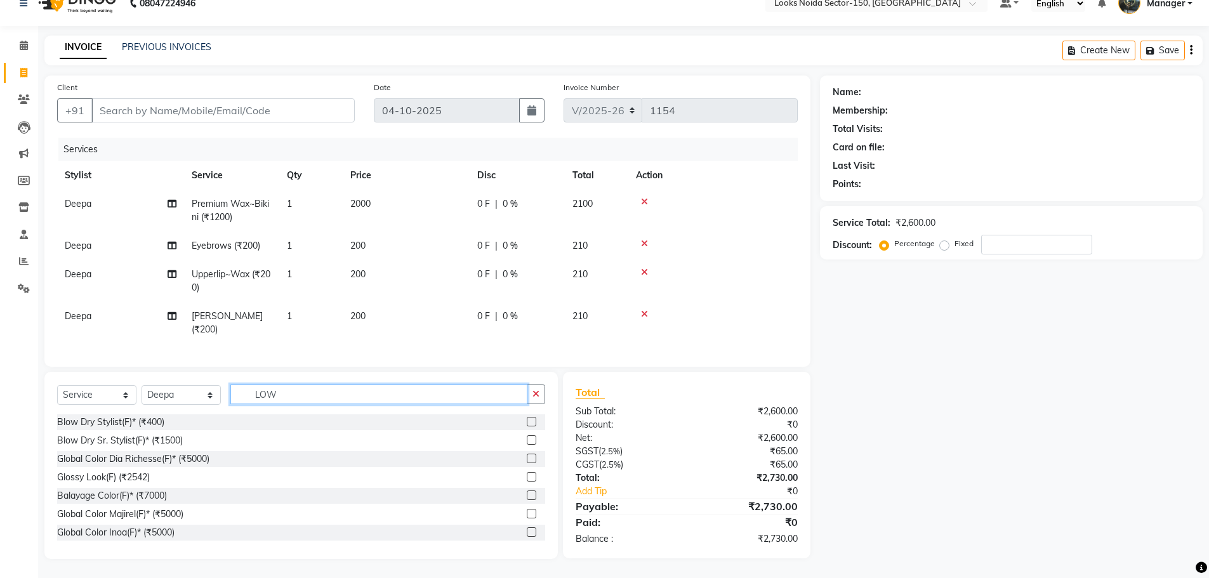
scroll to position [29, 0]
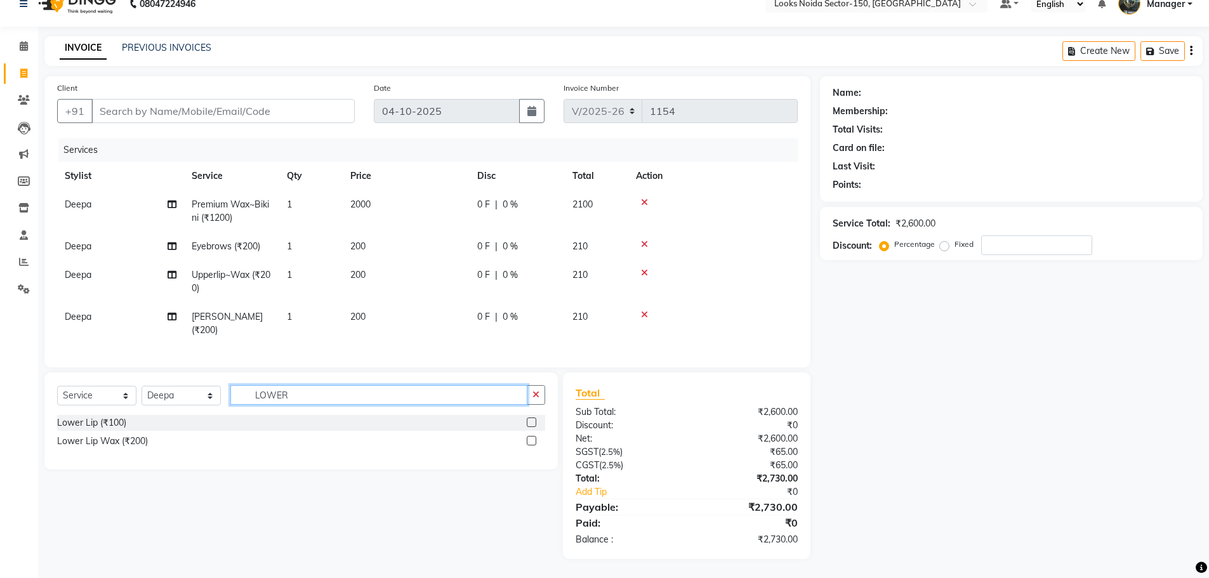
type input "LOWER"
click at [535, 440] on label at bounding box center [532, 441] width 10 height 10
click at [535, 440] on input "checkbox" at bounding box center [531, 441] width 8 height 8
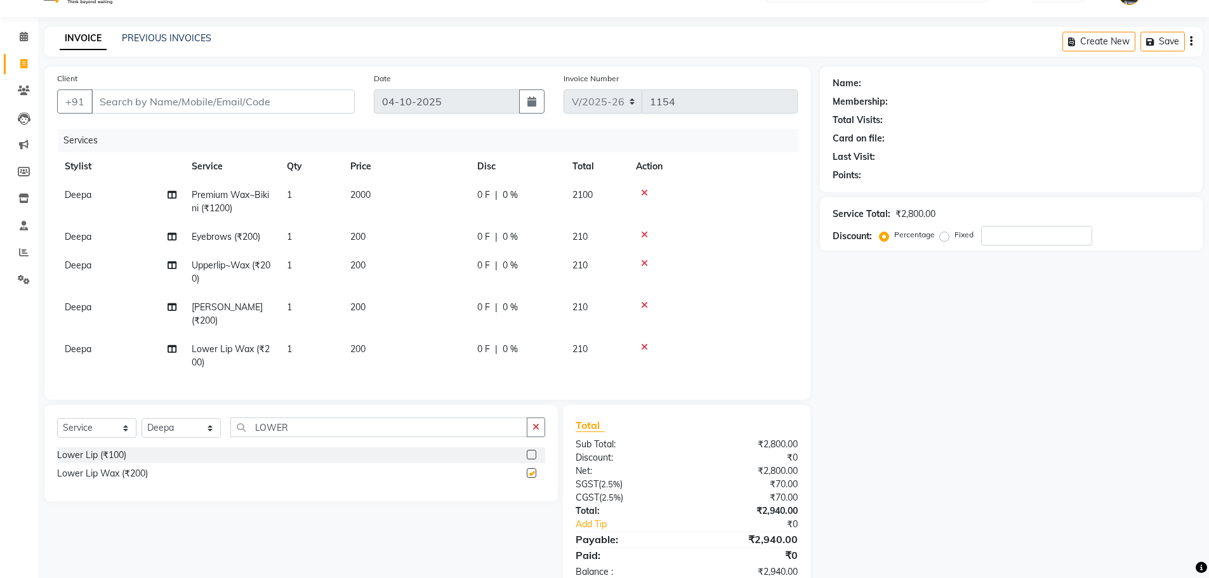
checkbox input "false"
click at [381, 235] on td "200" at bounding box center [406, 237] width 127 height 29
select select "86870"
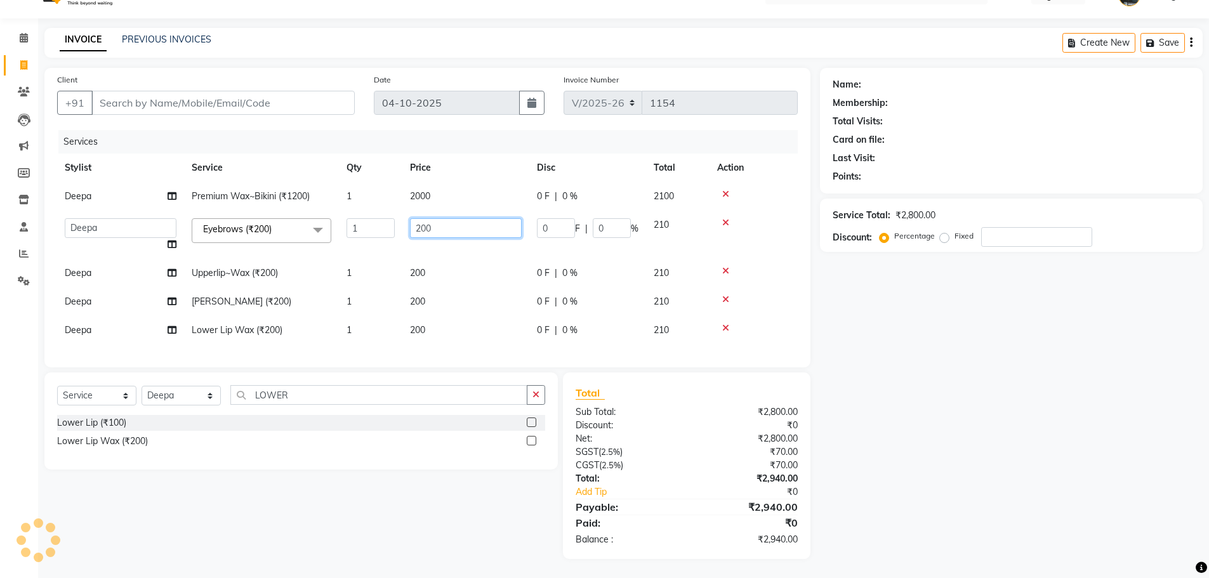
drag, startPoint x: 411, startPoint y: 226, endPoint x: 457, endPoint y: 225, distance: 47.0
click at [457, 225] on input "200" at bounding box center [466, 228] width 112 height 20
type input "100"
click at [305, 105] on input "Client" at bounding box center [222, 103] width 263 height 24
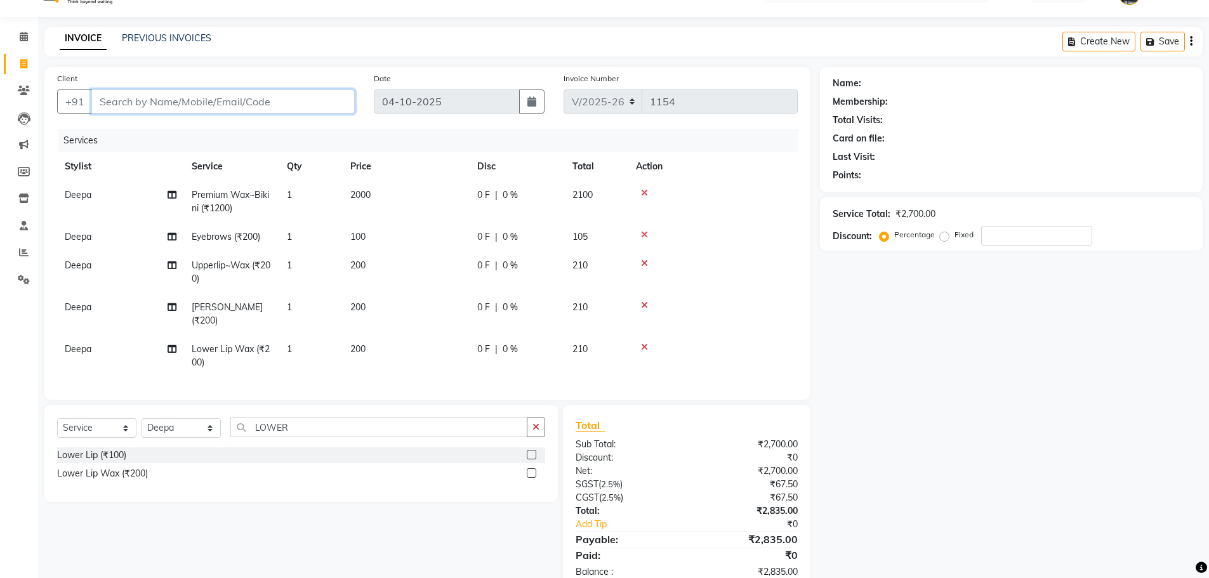
type input "9"
type input "0"
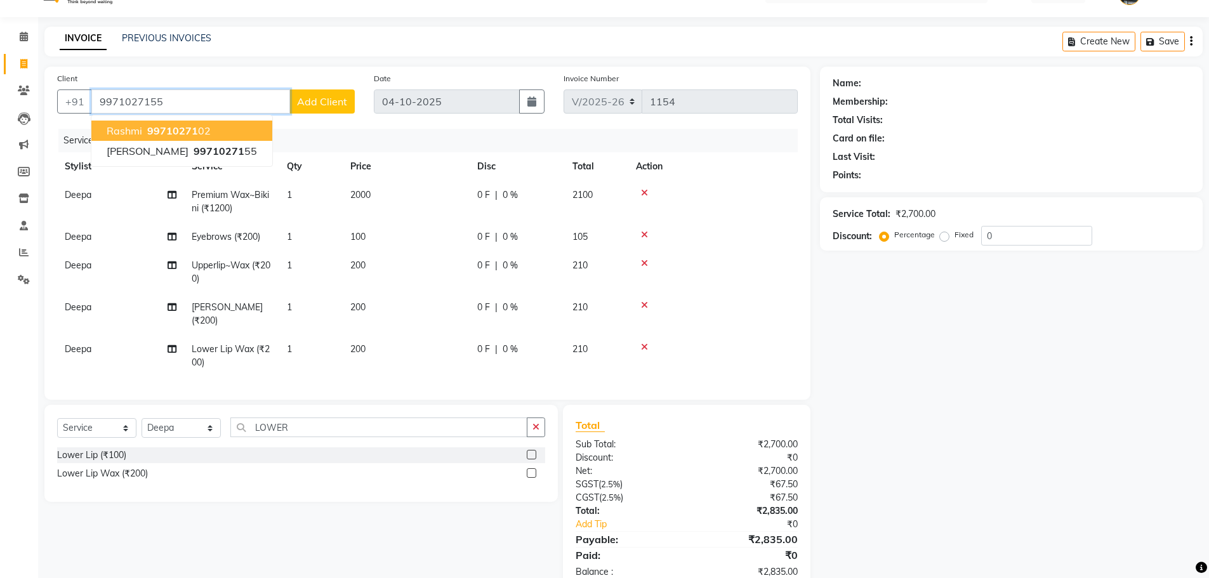
type input "9971027155"
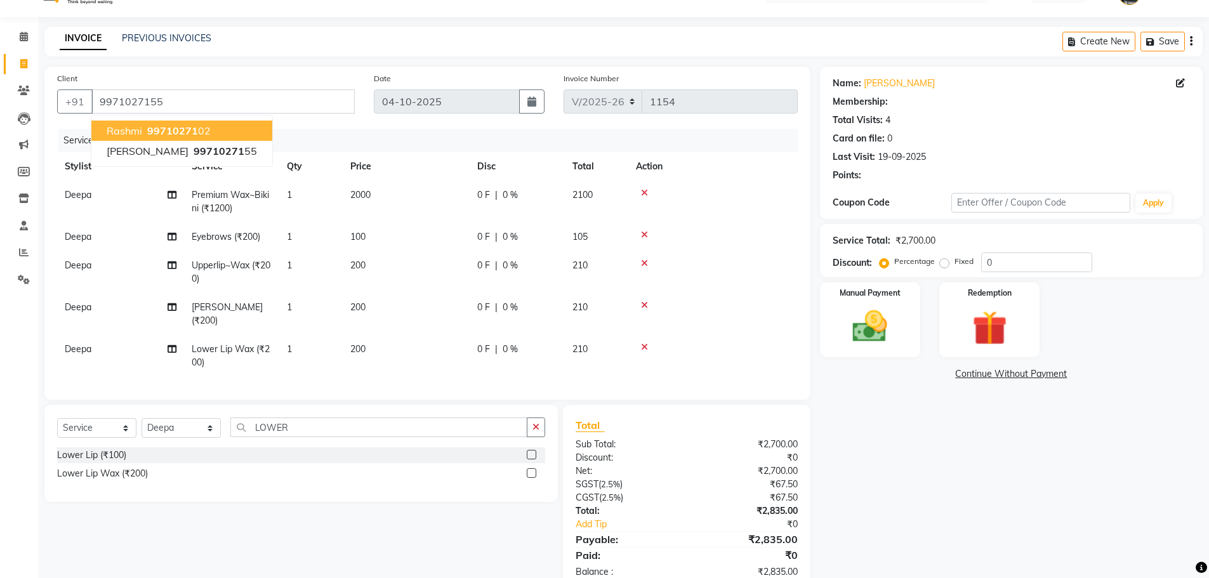
select select "1: Object"
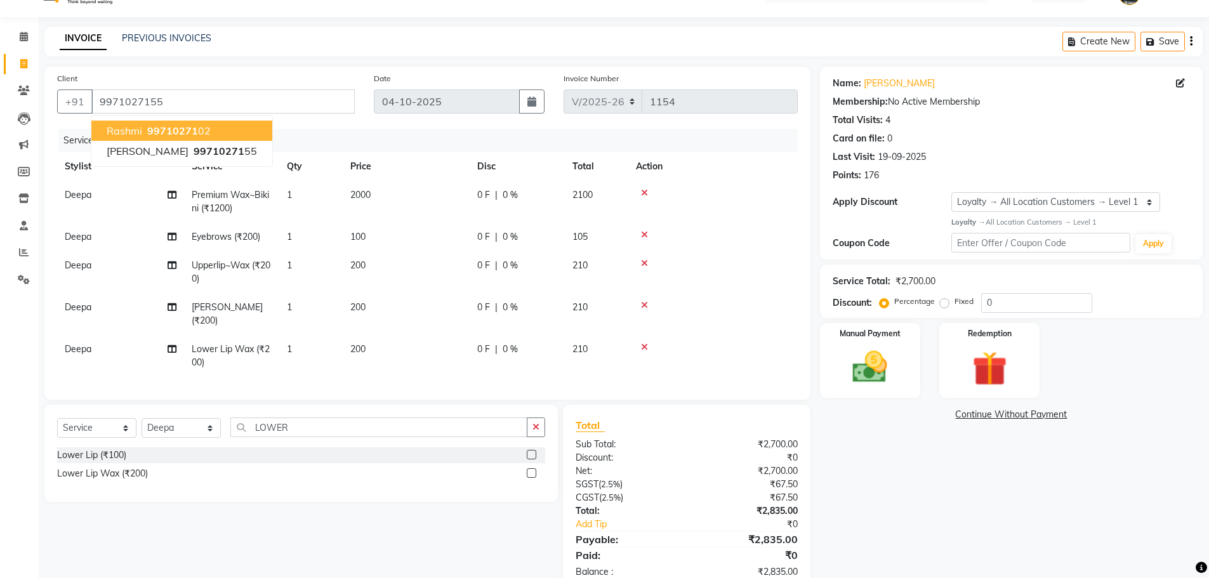
click at [931, 433] on div "Name: Nirmal Chawla Membership: No Active Membership Total Visits: 4 Card on fi…" at bounding box center [1016, 329] width 392 height 525
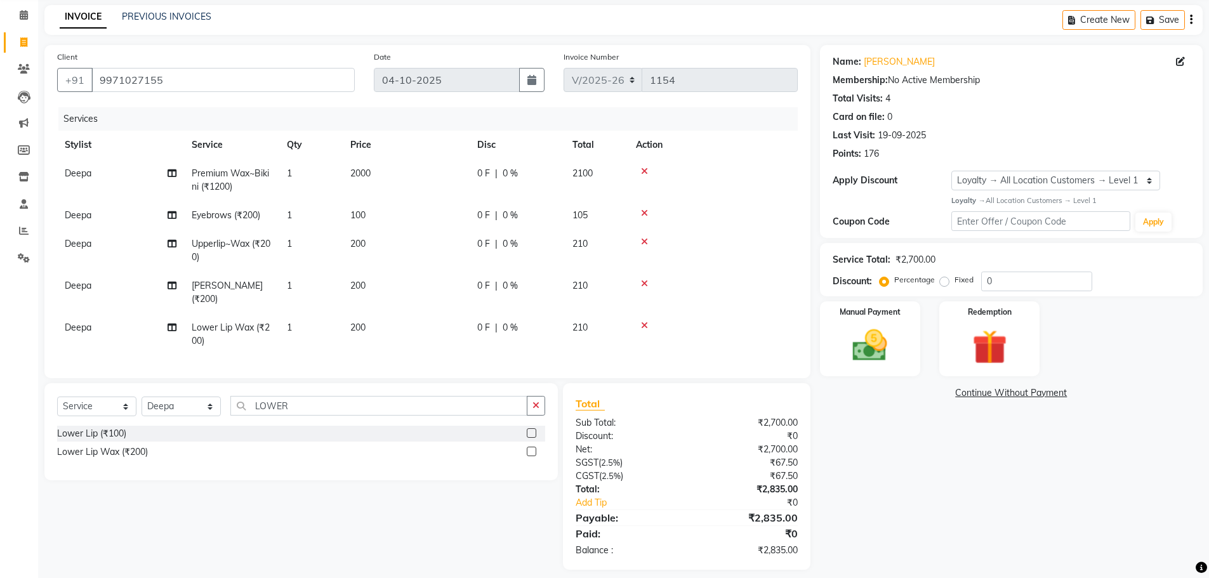
scroll to position [70, 0]
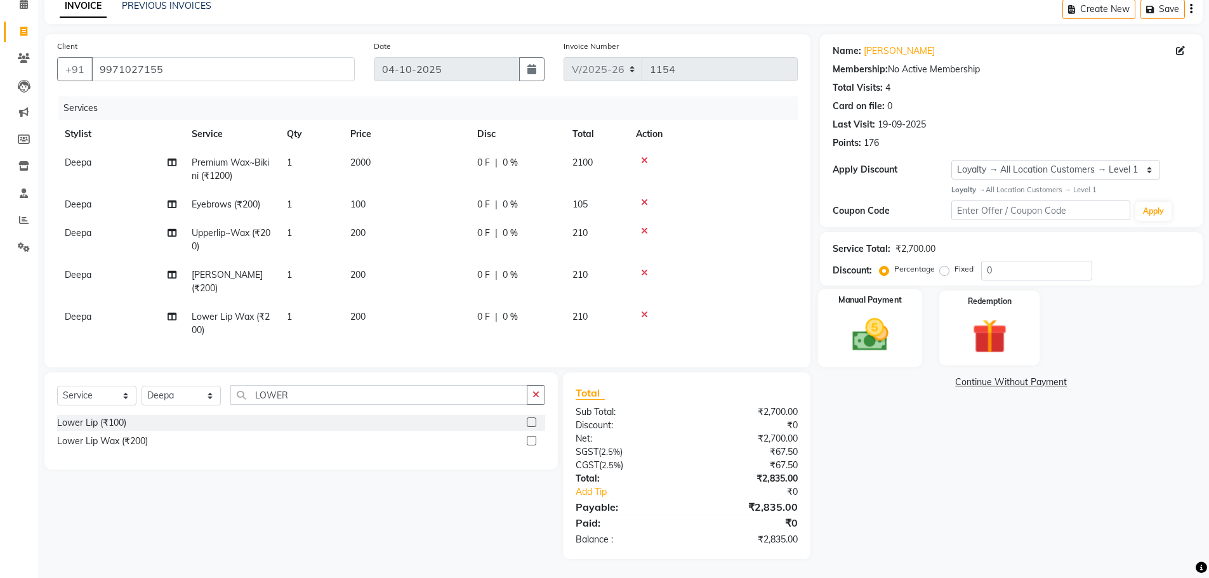
click at [882, 322] on img at bounding box center [870, 334] width 58 height 41
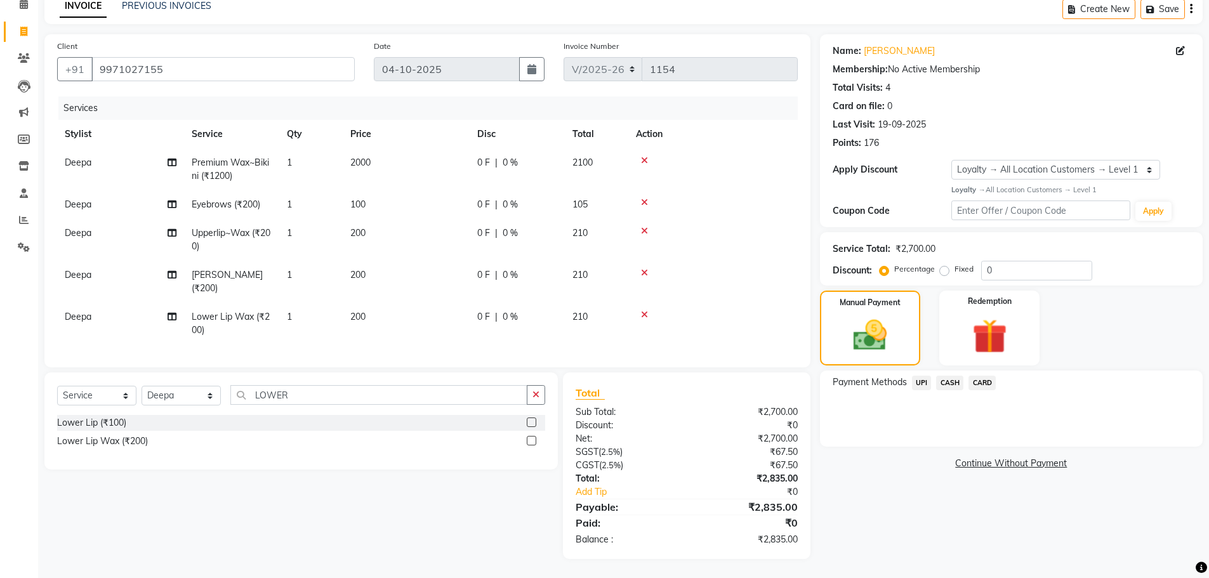
click at [923, 376] on span "UPI" at bounding box center [922, 383] width 20 height 15
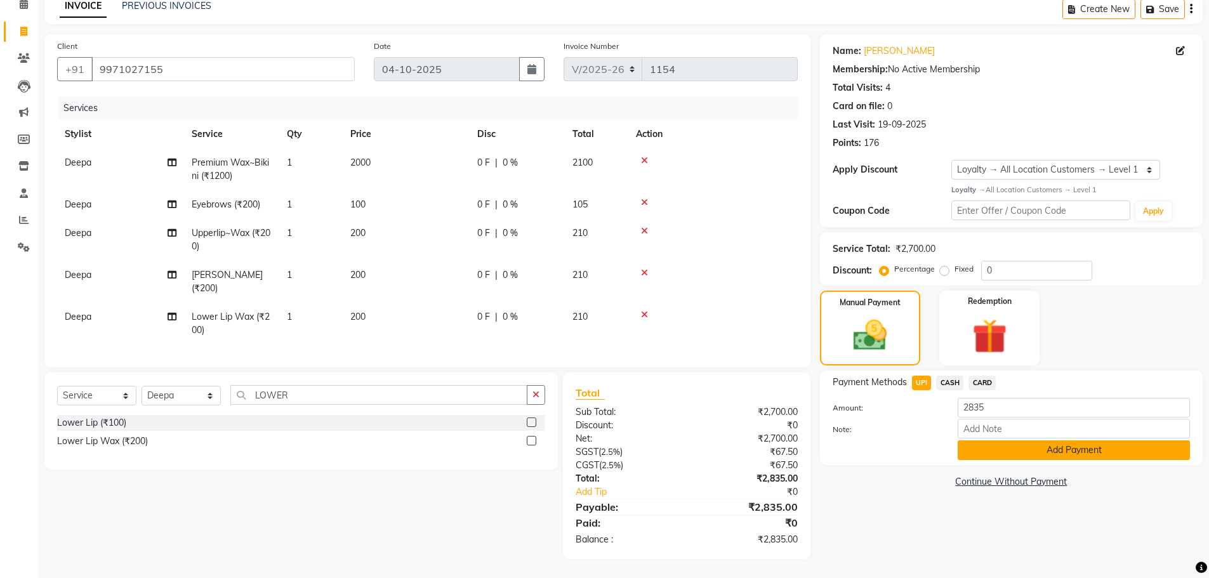
click at [1066, 445] on button "Add Payment" at bounding box center [1073, 450] width 232 height 20
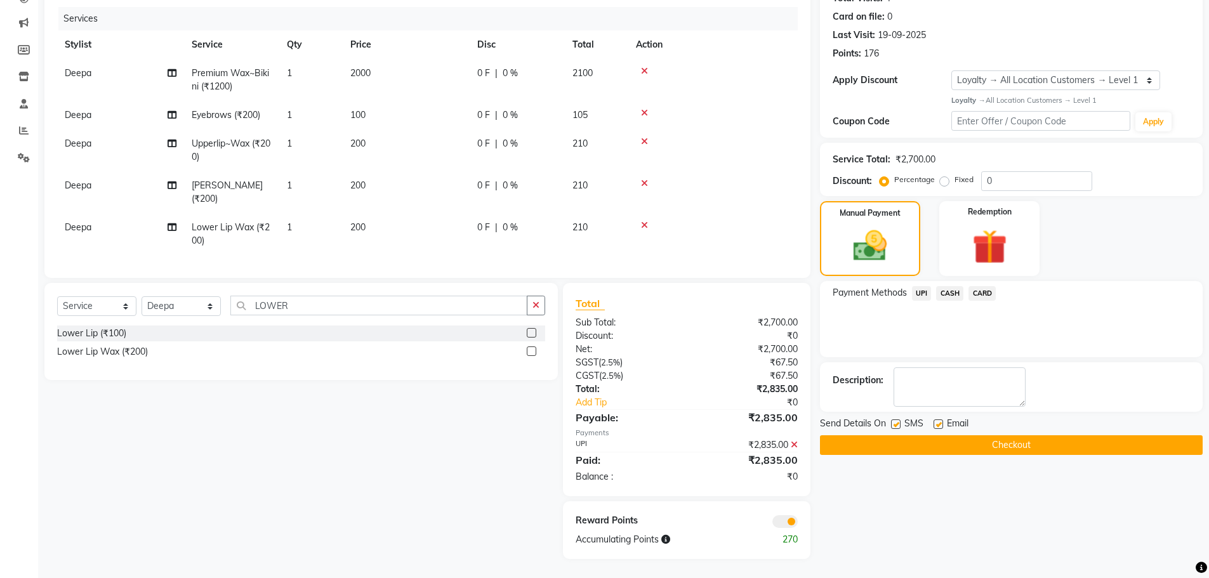
scroll to position [160, 0]
click at [904, 443] on button "Checkout" at bounding box center [1011, 445] width 383 height 20
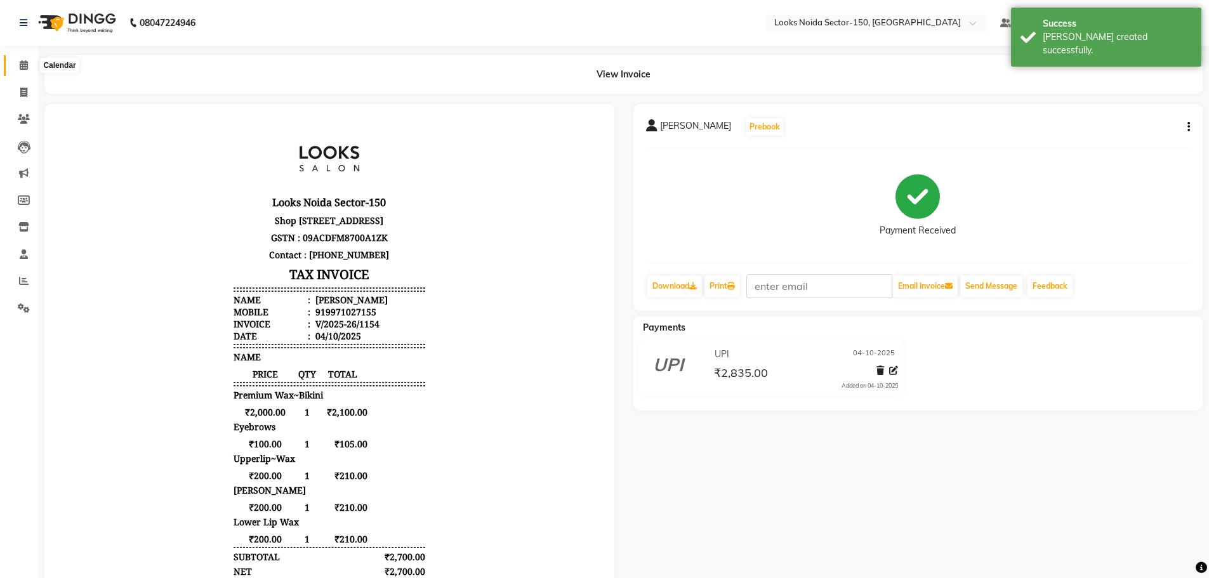
click at [22, 69] on icon at bounding box center [24, 65] width 8 height 10
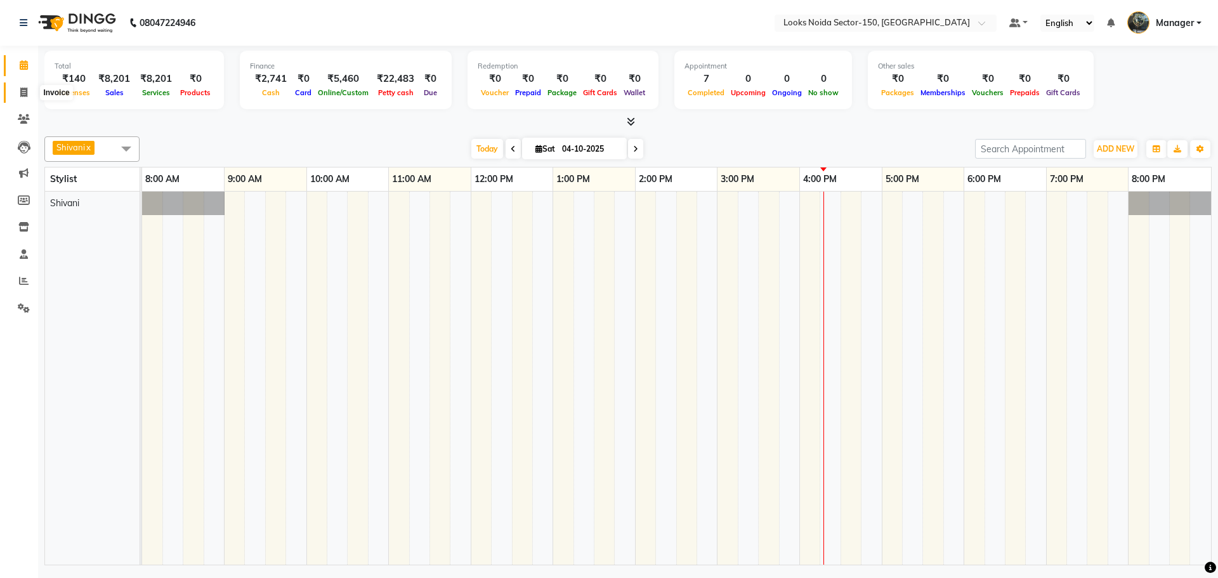
click at [24, 89] on icon at bounding box center [23, 93] width 7 height 10
select select "8587"
select select "service"
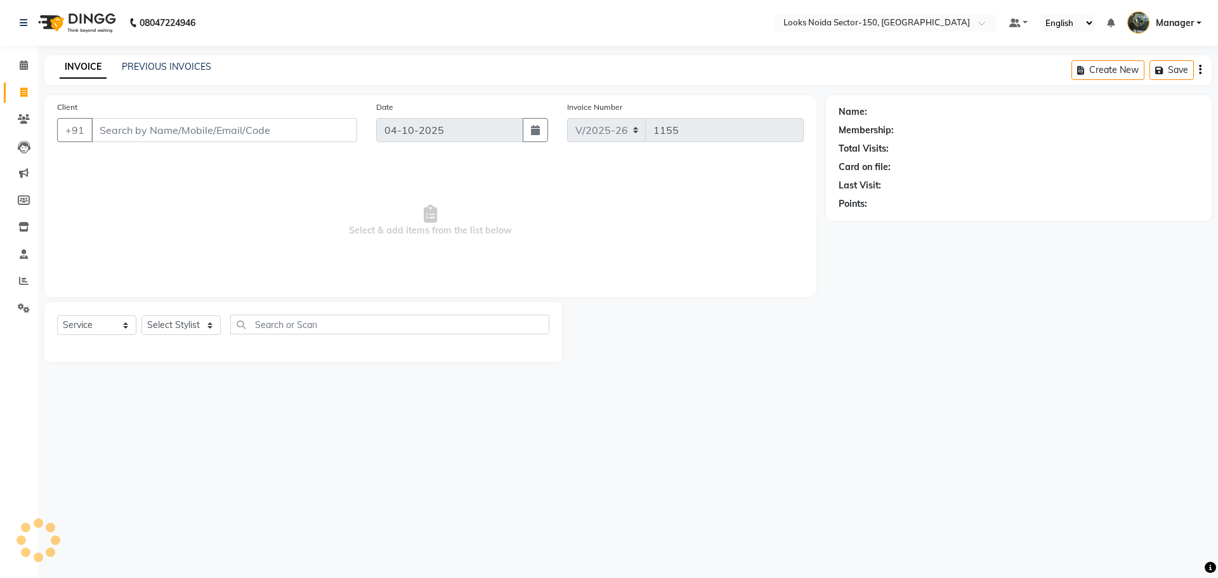
click at [18, 77] on li "Calendar" at bounding box center [19, 65] width 38 height 27
click at [151, 66] on link "PREVIOUS INVOICES" at bounding box center [166, 66] width 89 height 11
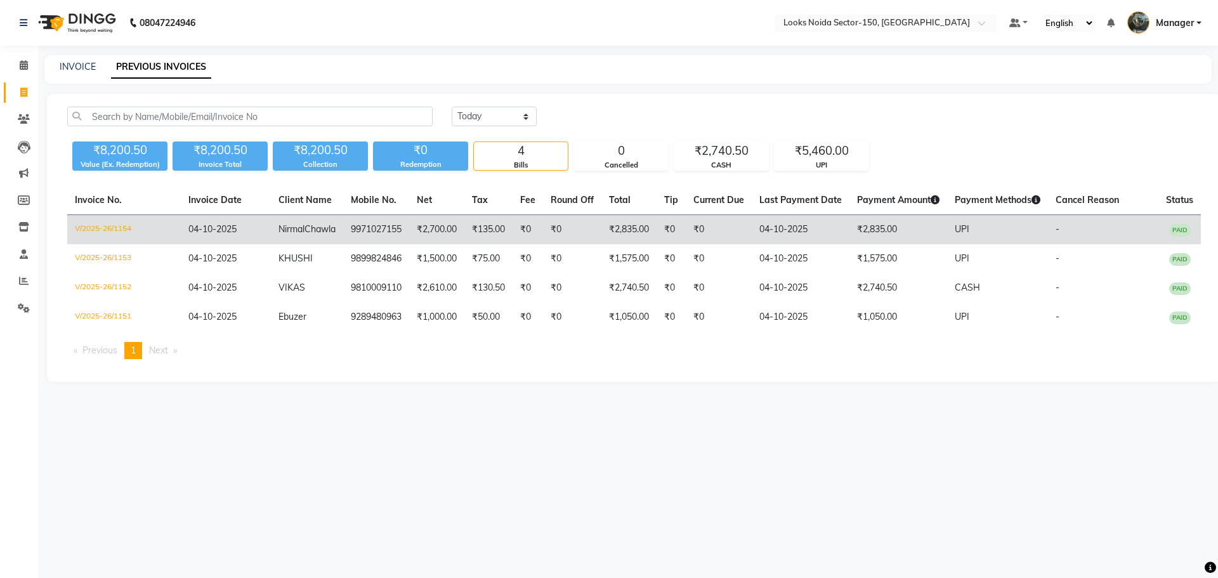
click at [966, 228] on span "UPI" at bounding box center [962, 228] width 15 height 11
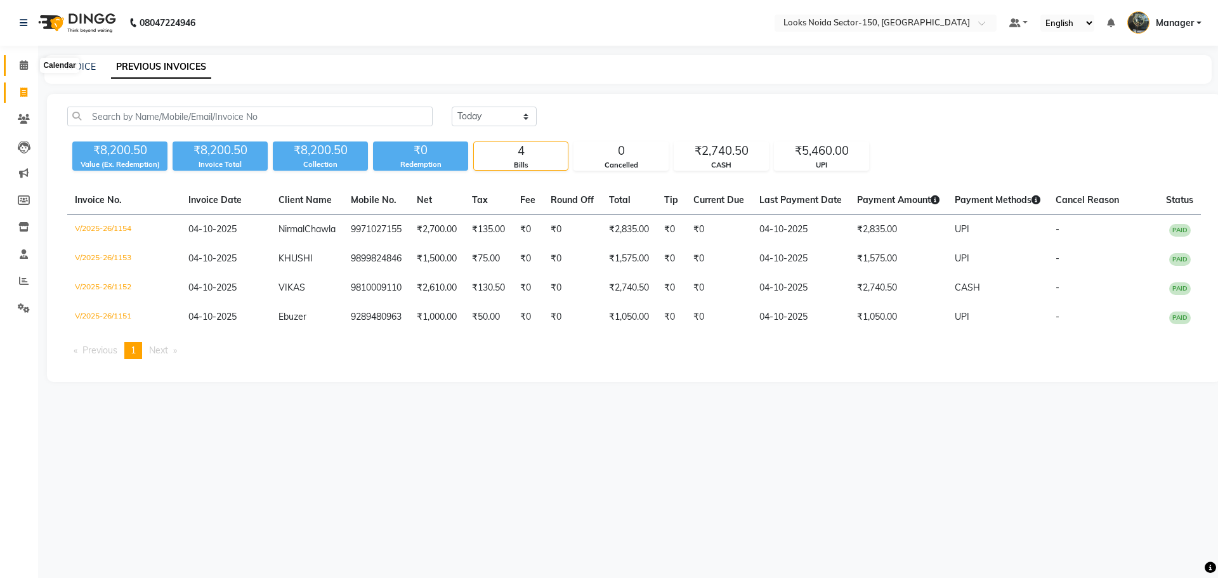
click at [22, 67] on icon at bounding box center [24, 65] width 8 height 10
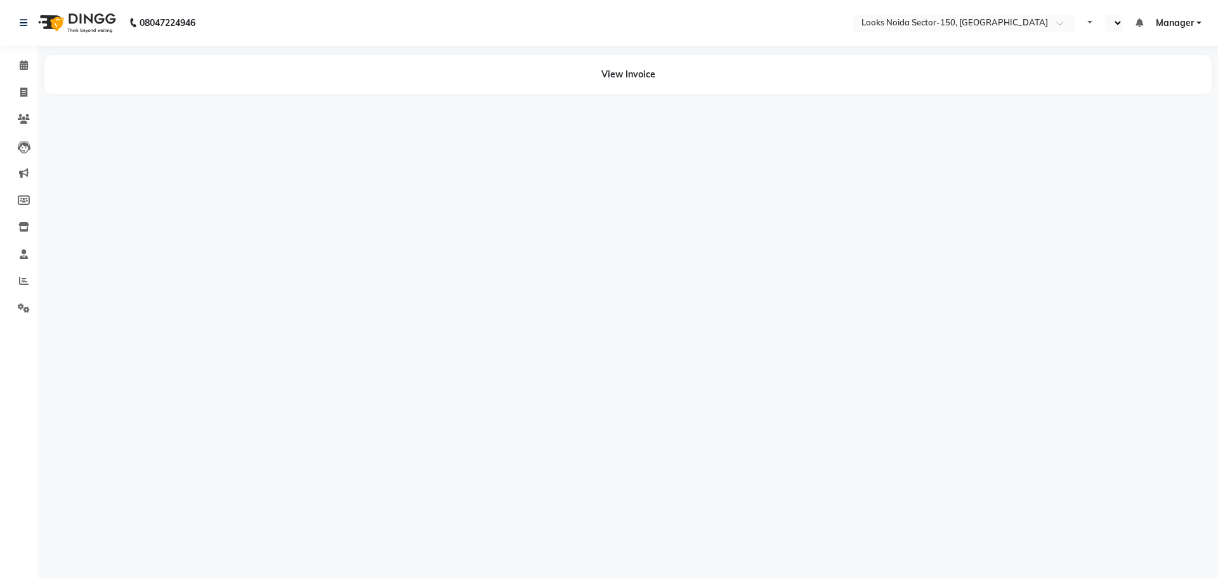
select select "en"
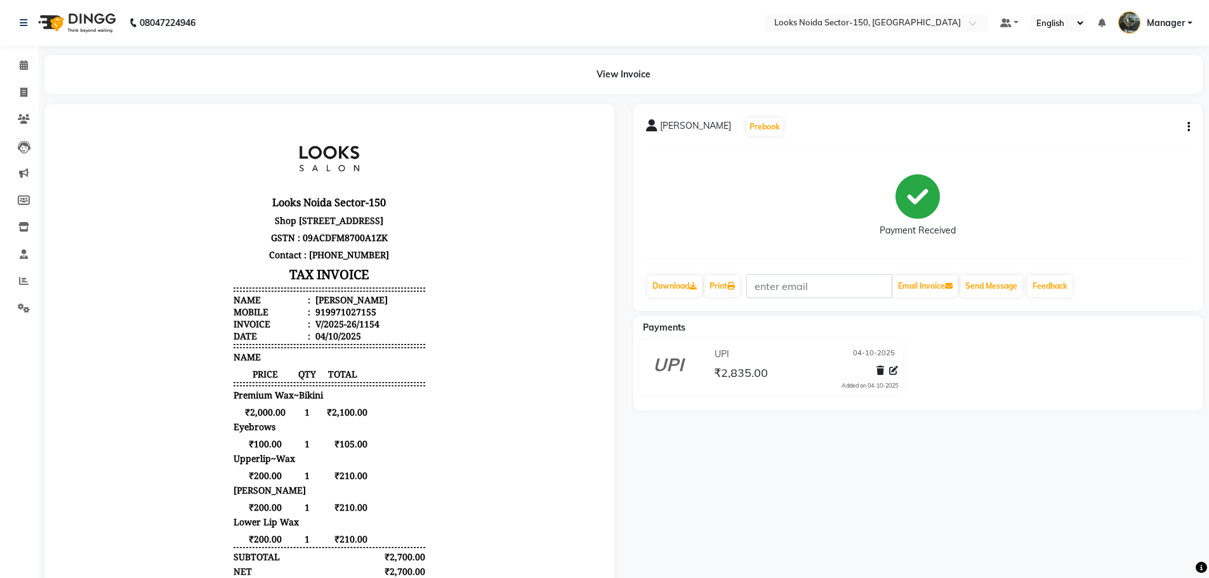
click at [888, 370] on div at bounding box center [884, 372] width 27 height 17
click at [894, 371] on icon at bounding box center [893, 370] width 9 height 9
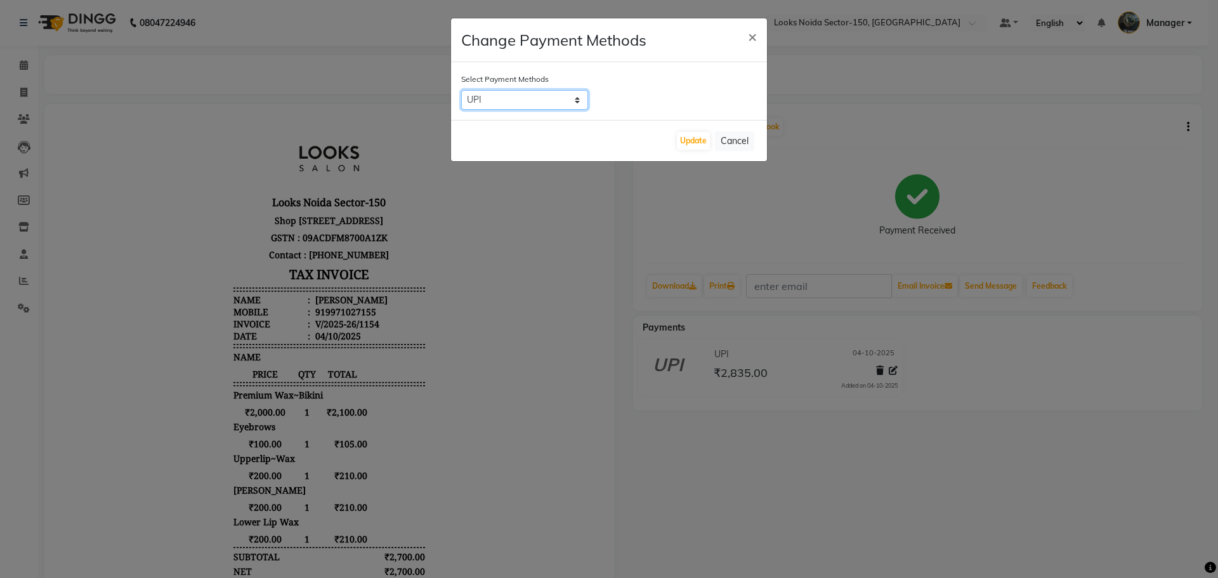
click at [574, 95] on select "UPI CASH CARD" at bounding box center [524, 100] width 127 height 20
select select "1"
click at [461, 90] on select "UPI CASH CARD" at bounding box center [524, 100] width 127 height 20
click at [696, 138] on button "Update" at bounding box center [693, 141] width 33 height 18
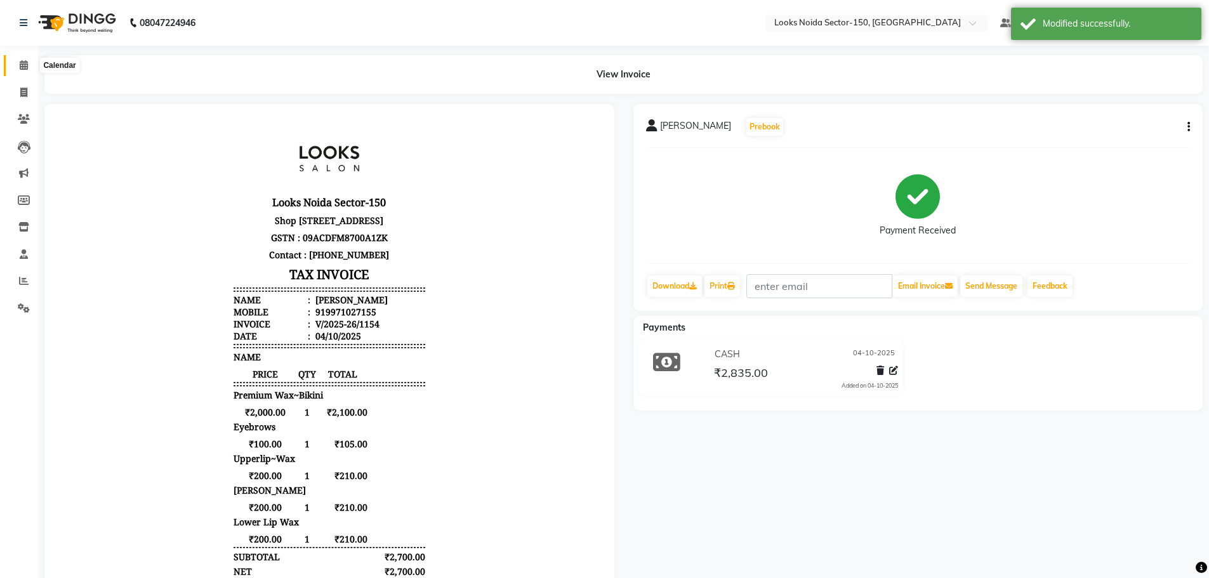
click at [27, 69] on icon at bounding box center [24, 65] width 8 height 10
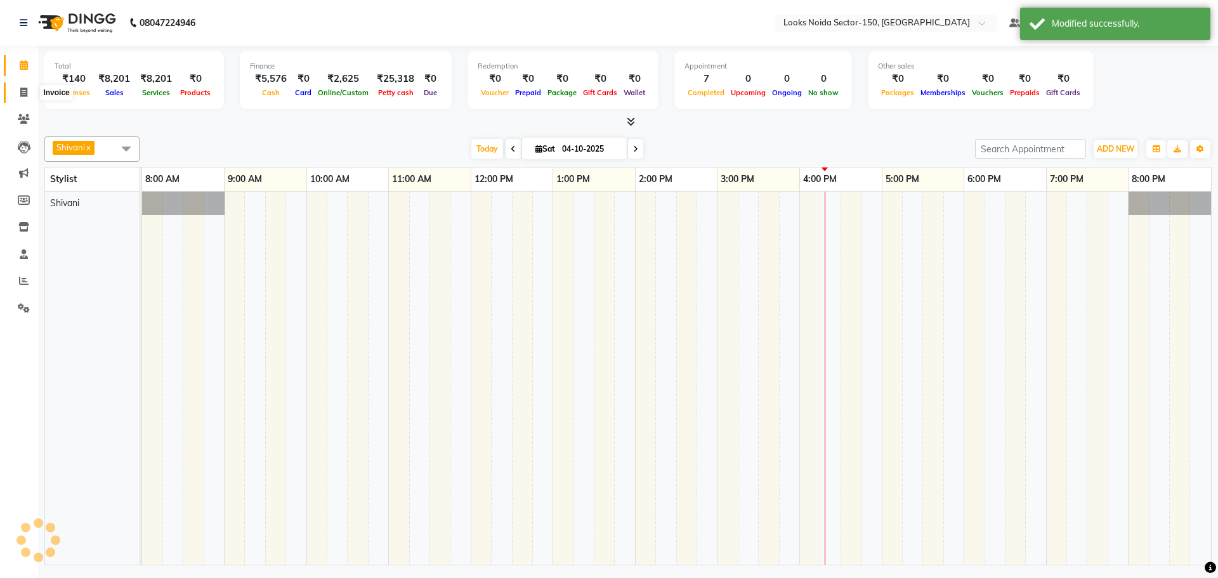
click at [27, 86] on span at bounding box center [24, 93] width 22 height 15
select select "service"
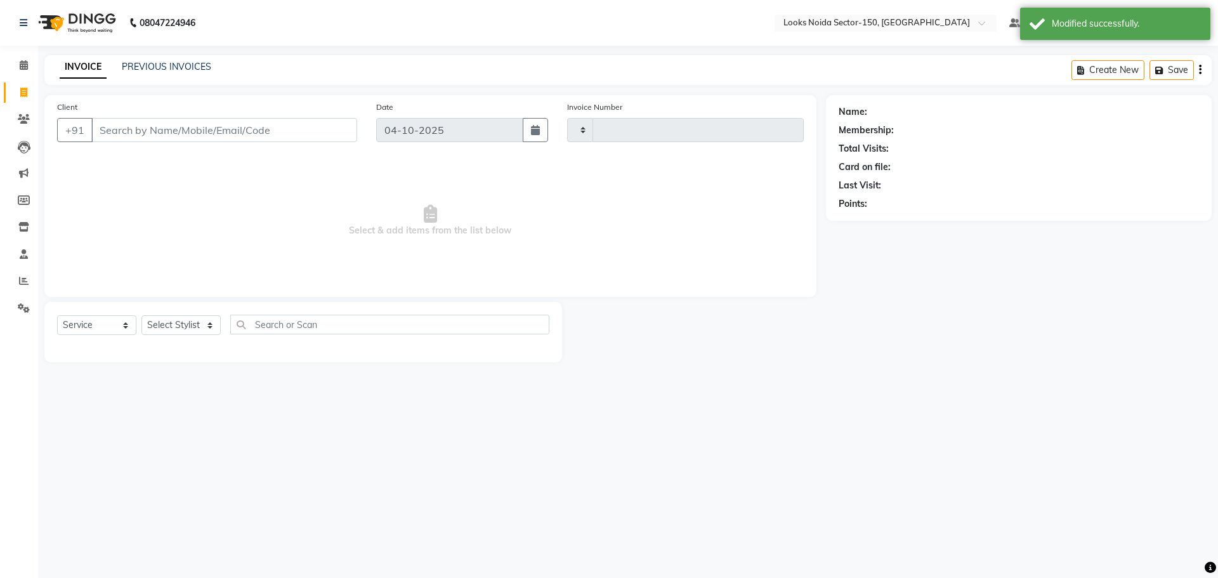
type input "1155"
select select "8587"
click at [136, 56] on div "INVOICE PREVIOUS INVOICES Create New Save" at bounding box center [627, 70] width 1167 height 30
click at [140, 62] on link "PREVIOUS INVOICES" at bounding box center [166, 66] width 89 height 11
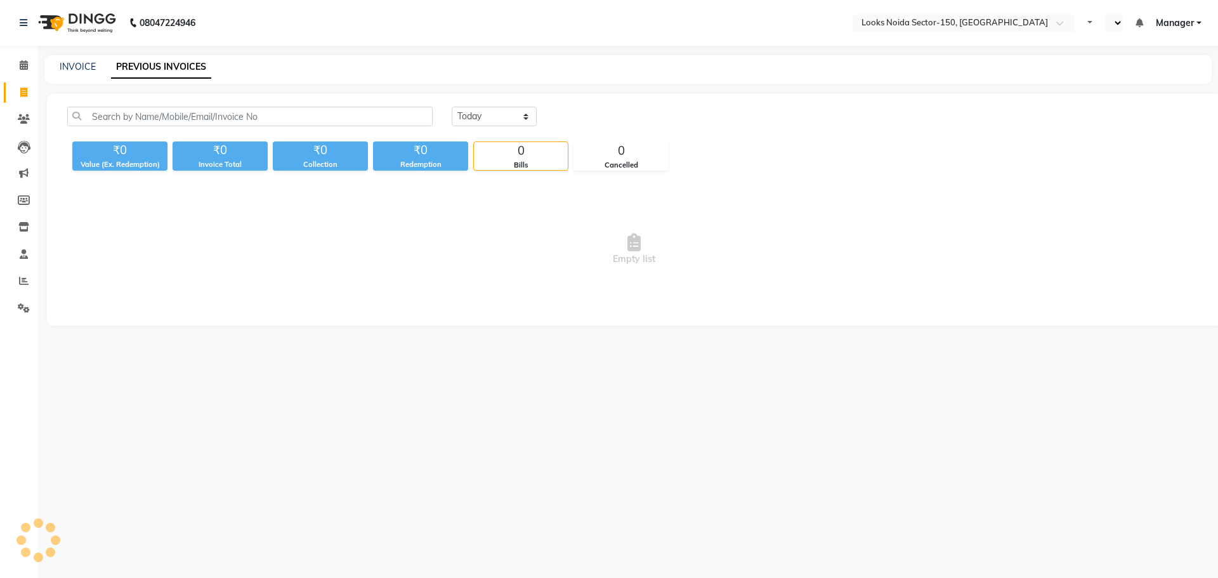
select select "en"
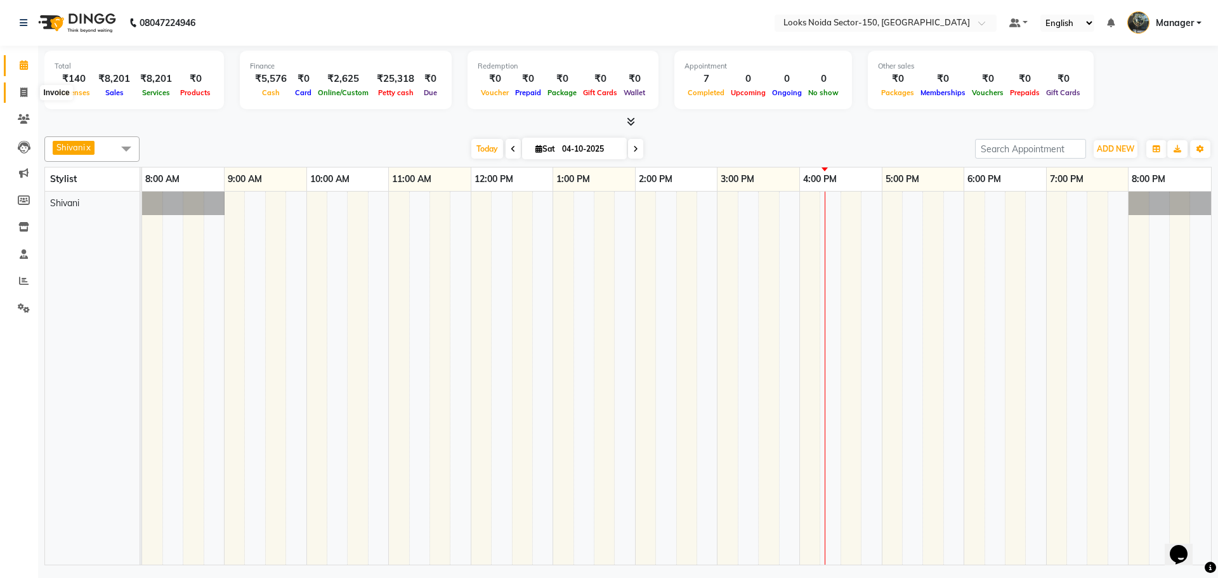
click at [27, 92] on icon at bounding box center [23, 93] width 7 height 10
select select "service"
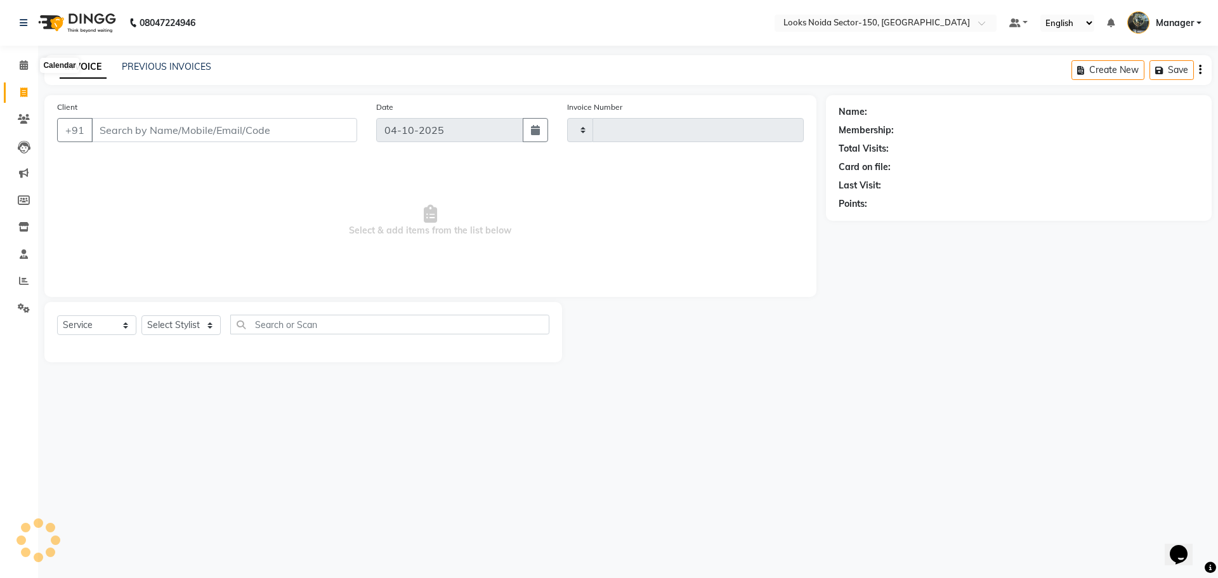
type input "1155"
select select "8587"
